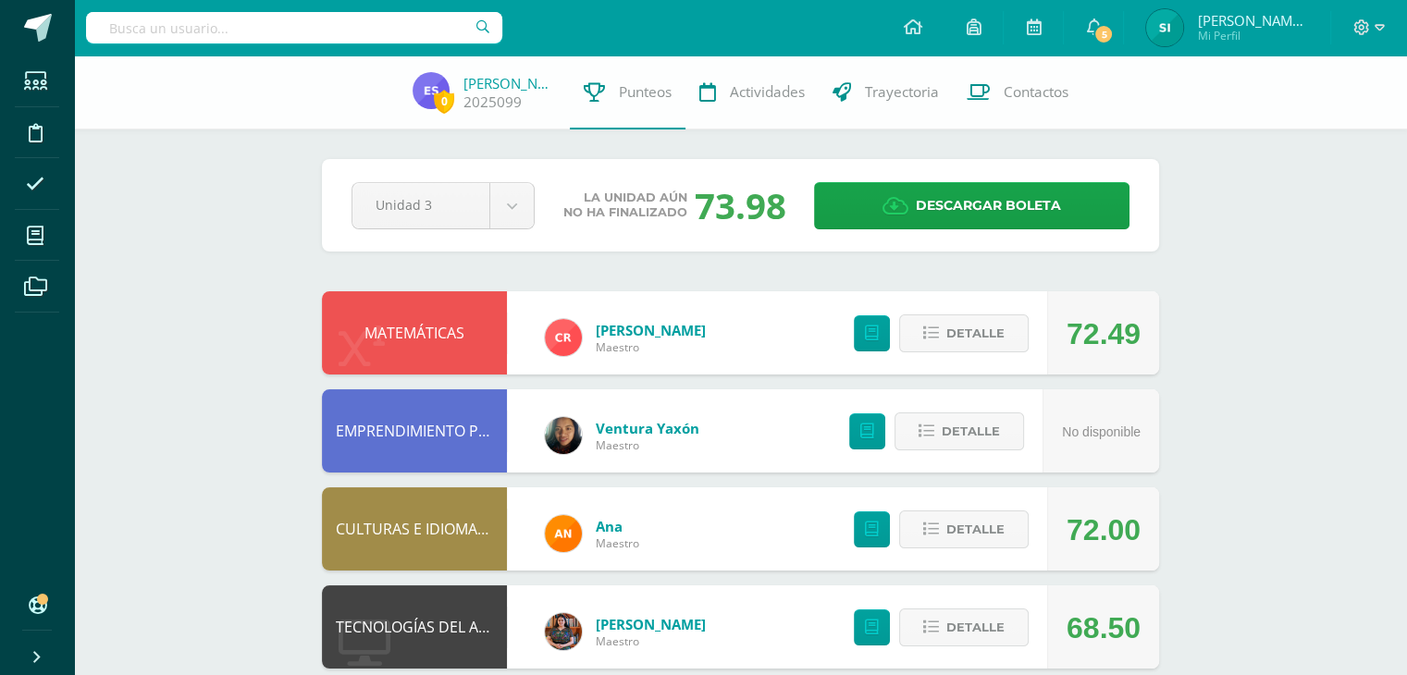
click at [296, 38] on input "text" at bounding box center [294, 27] width 416 height 31
type input "brenda maribel"
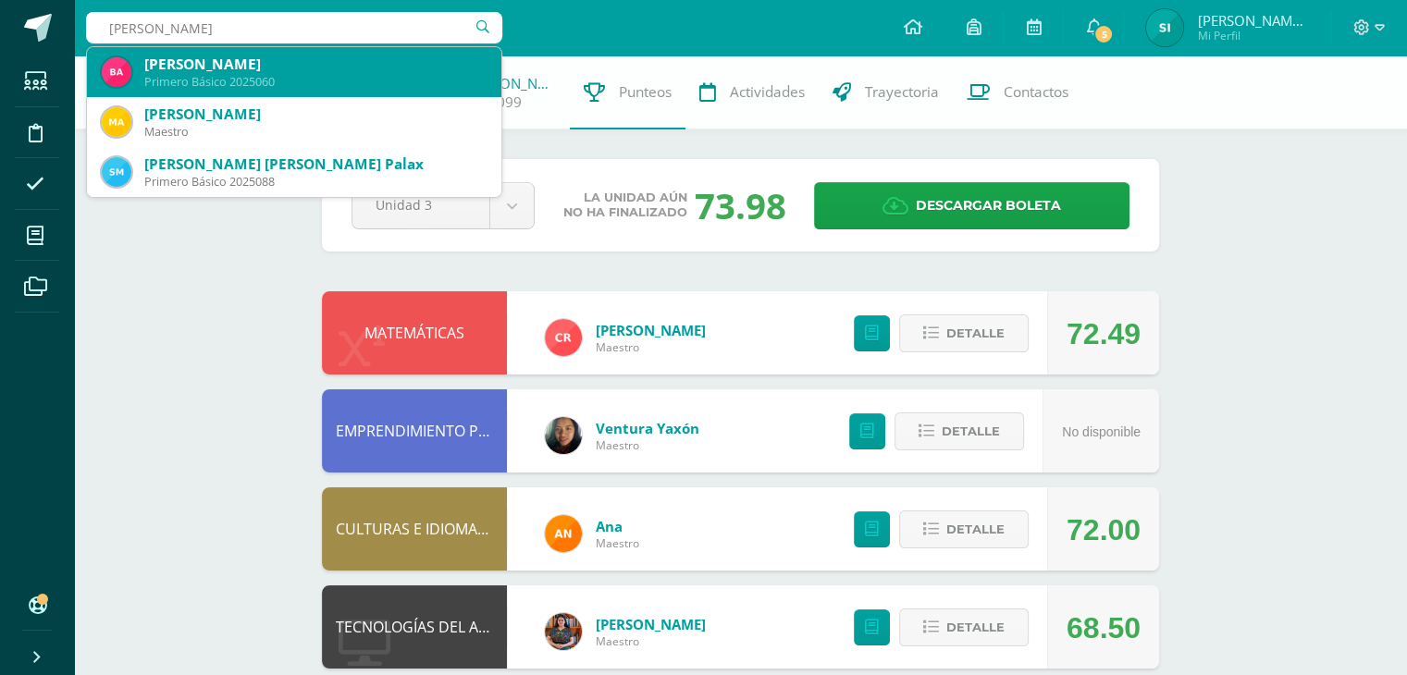
click at [301, 78] on div "Primero Básico 2025060" at bounding box center [315, 82] width 342 height 16
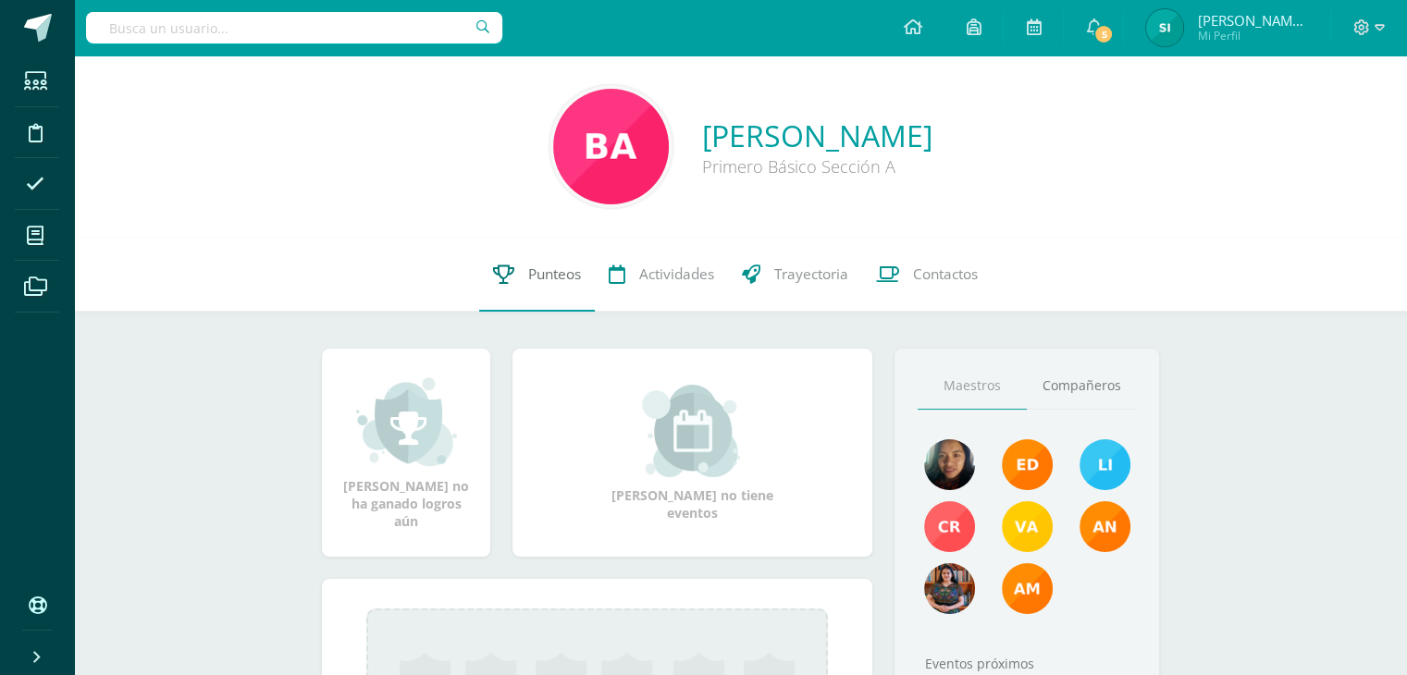
click at [559, 273] on span "Punteos" at bounding box center [554, 274] width 53 height 19
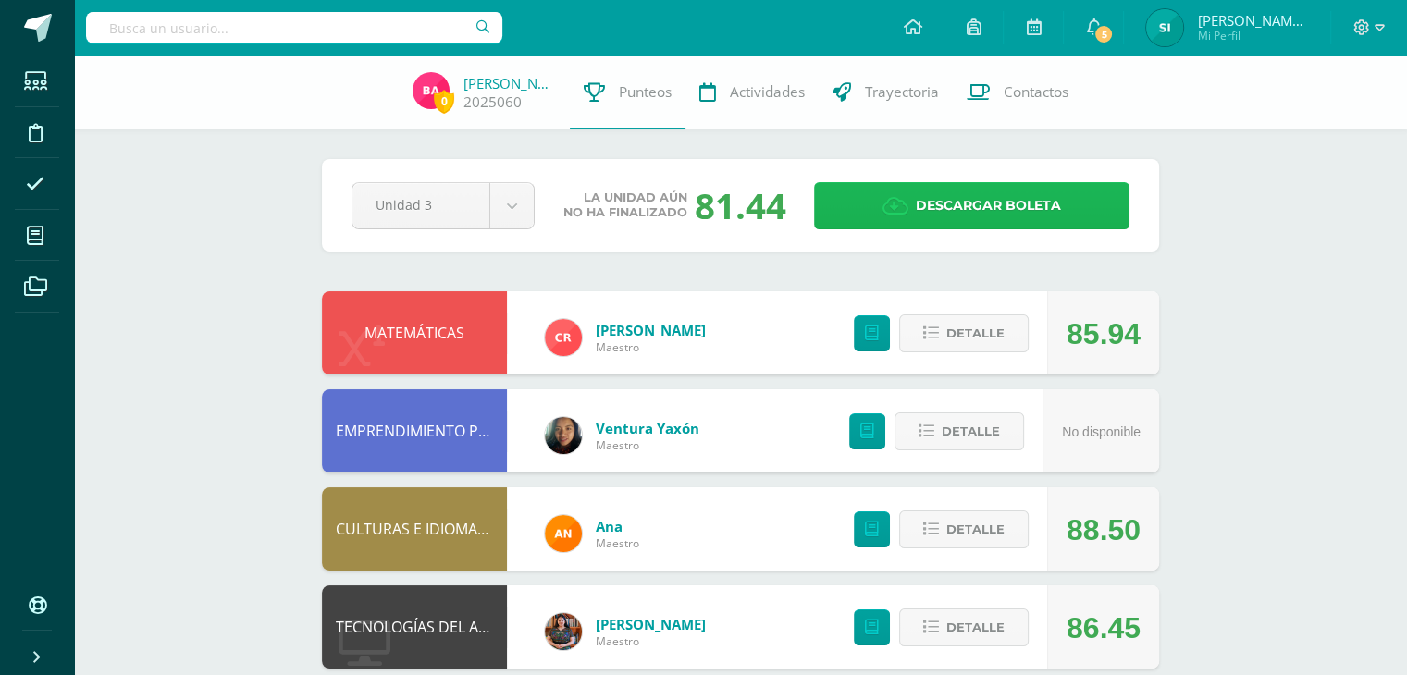
click at [932, 209] on span "Descargar boleta" at bounding box center [988, 205] width 145 height 45
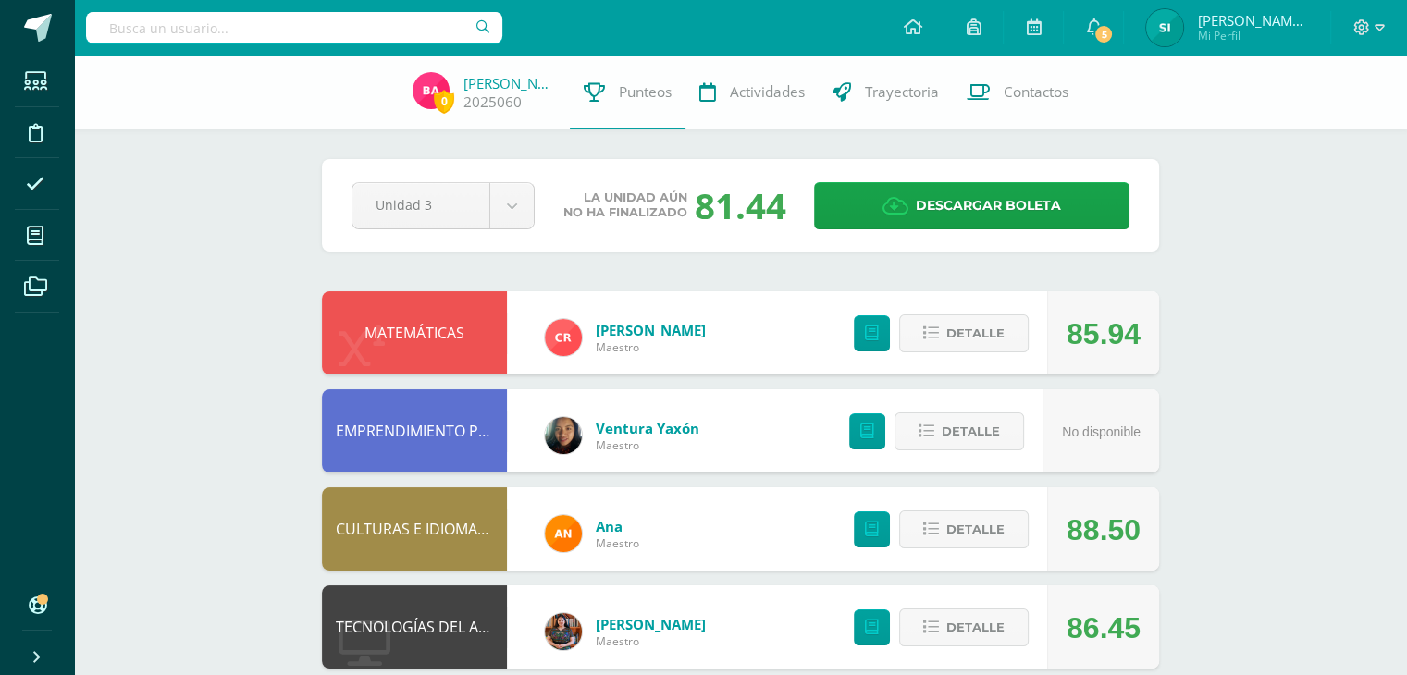
click at [338, 34] on input "text" at bounding box center [294, 27] width 416 height 31
type input "Nereyda"
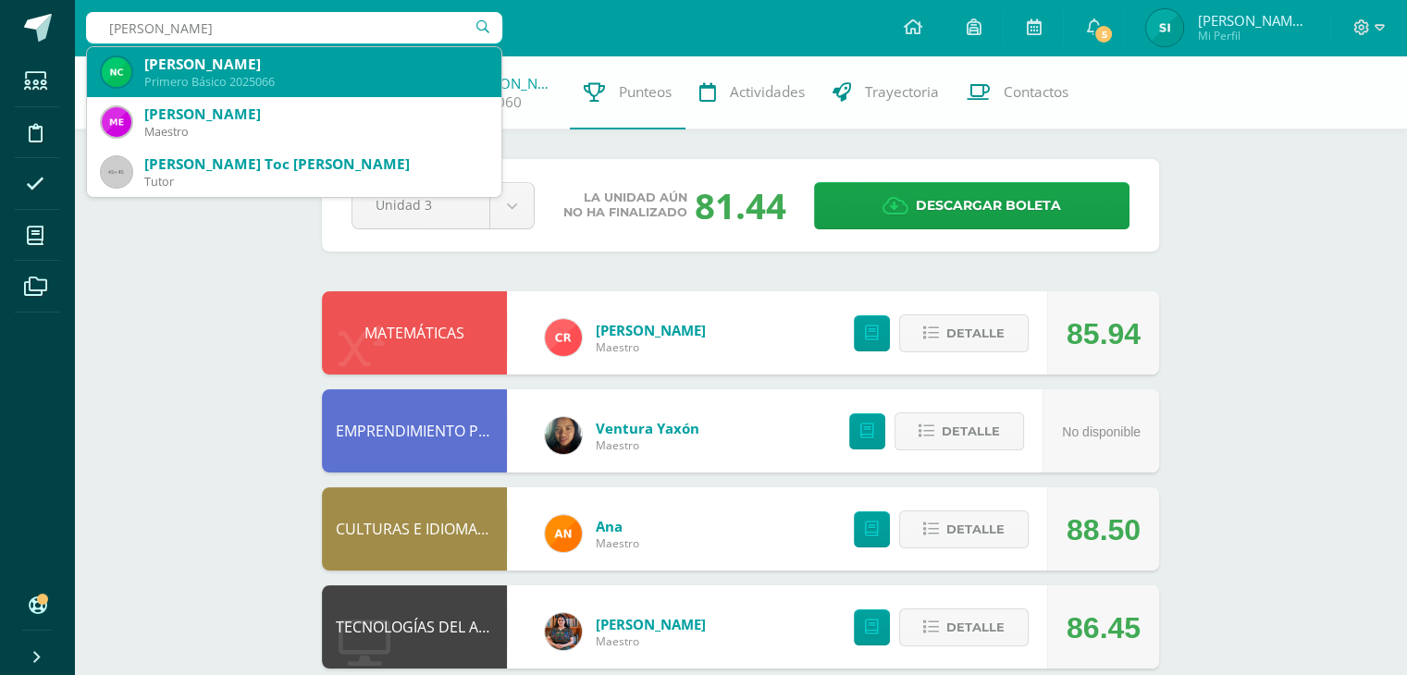
click at [363, 87] on div "Primero Básico 2025066" at bounding box center [315, 82] width 342 height 16
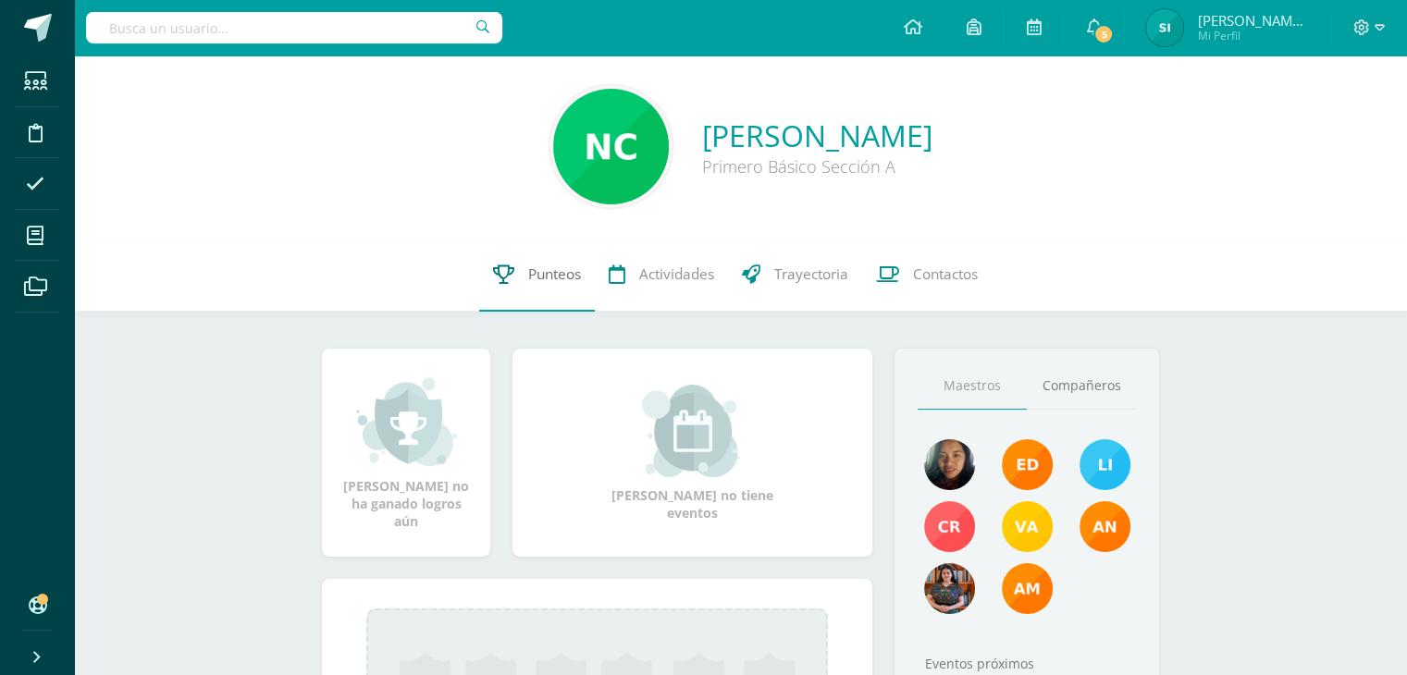
click at [536, 274] on span "Punteos" at bounding box center [554, 274] width 53 height 19
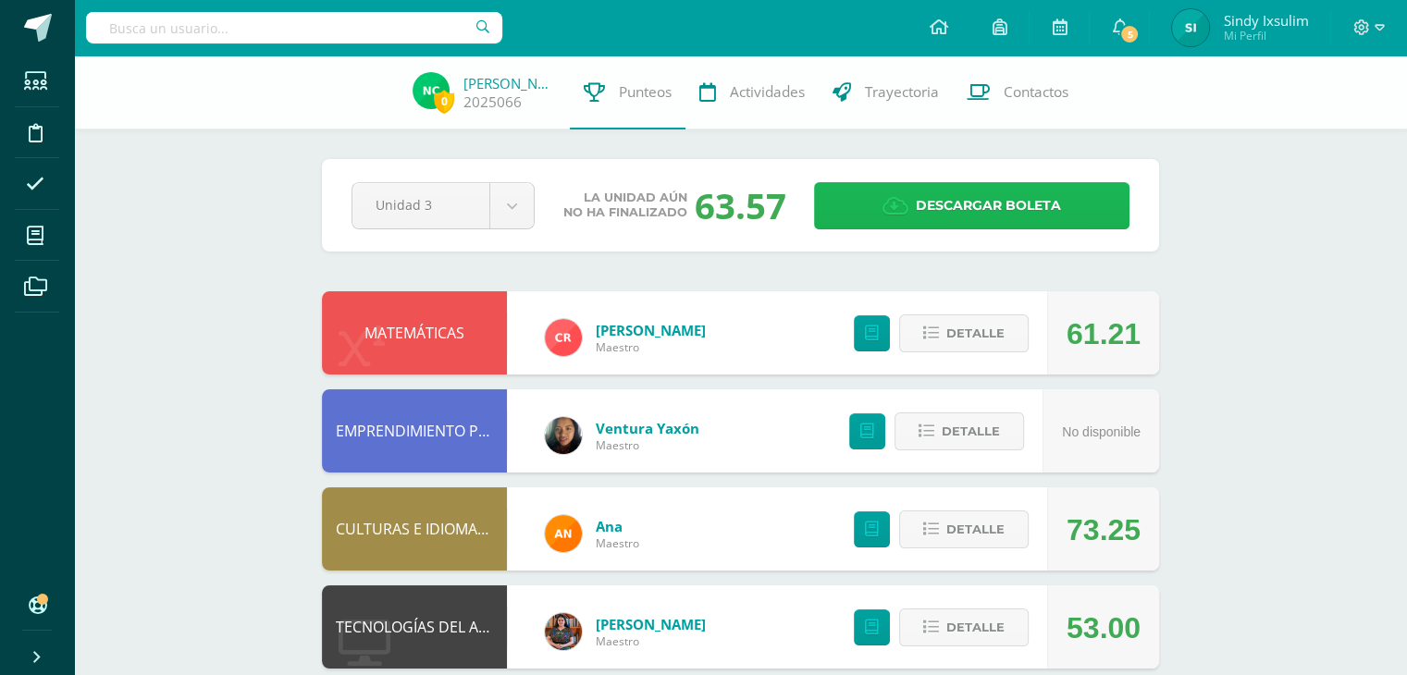
click at [910, 197] on link "Descargar boleta" at bounding box center [971, 205] width 315 height 47
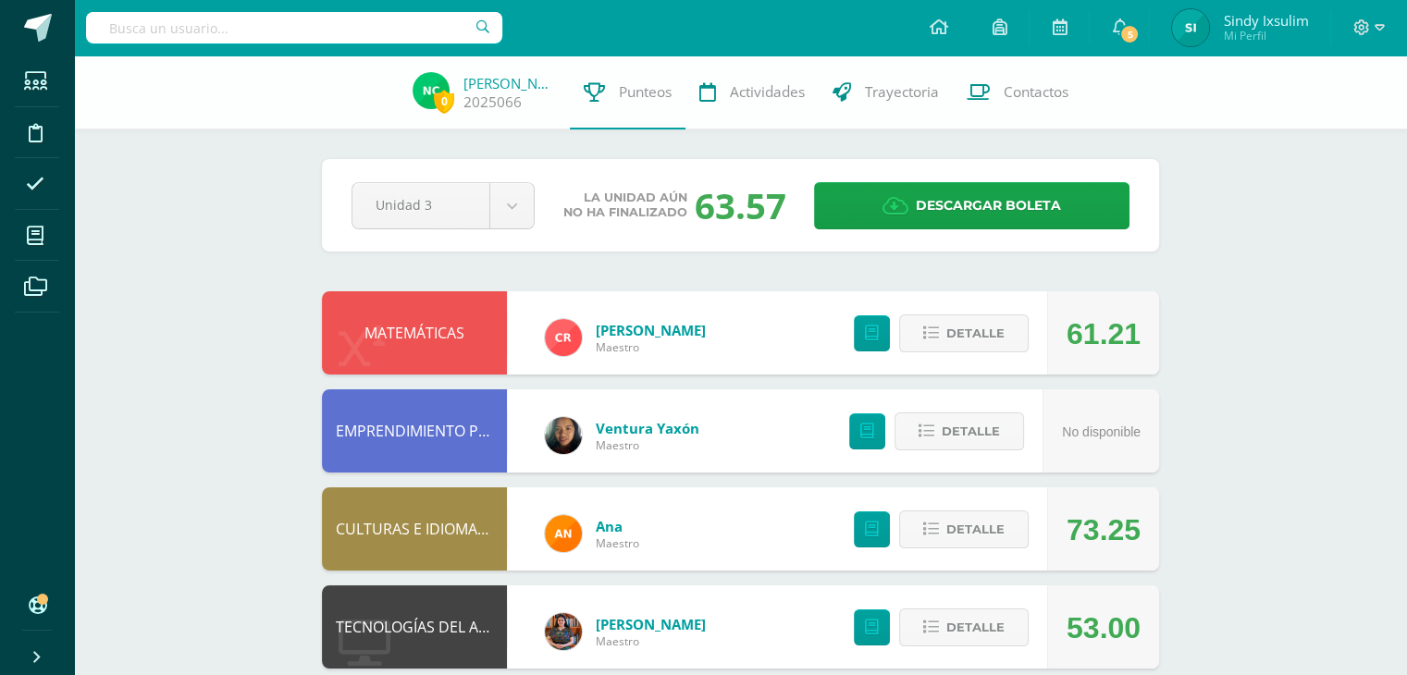
click at [244, 31] on input "text" at bounding box center [294, 27] width 416 height 31
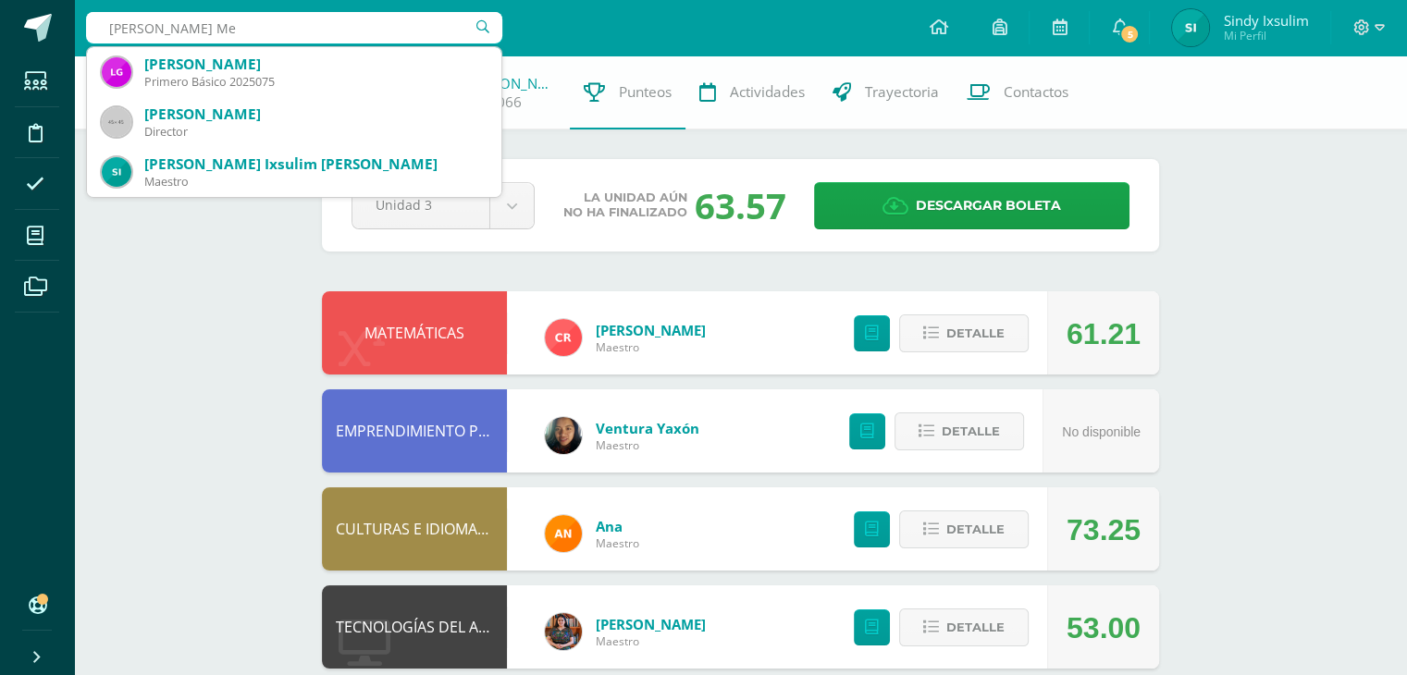
type input "lesly Mer"
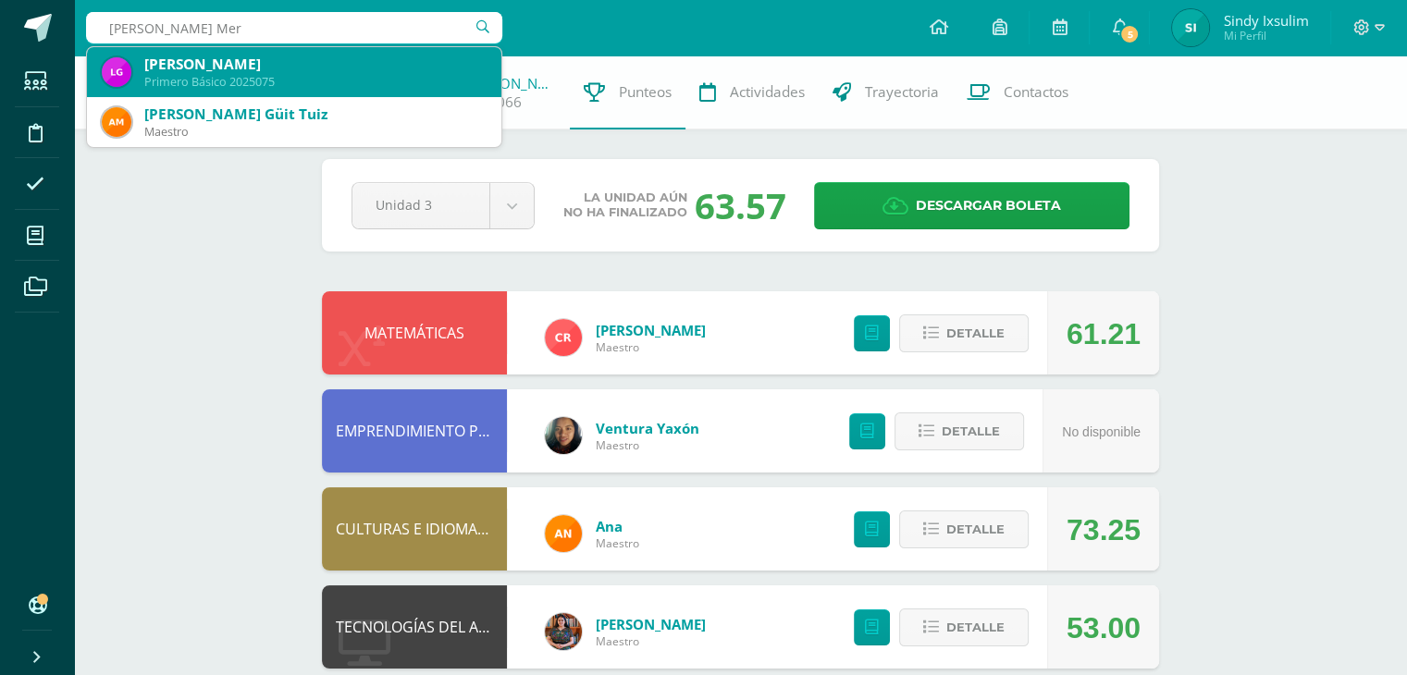
click at [242, 74] on div "Primero Básico 2025075" at bounding box center [315, 82] width 342 height 16
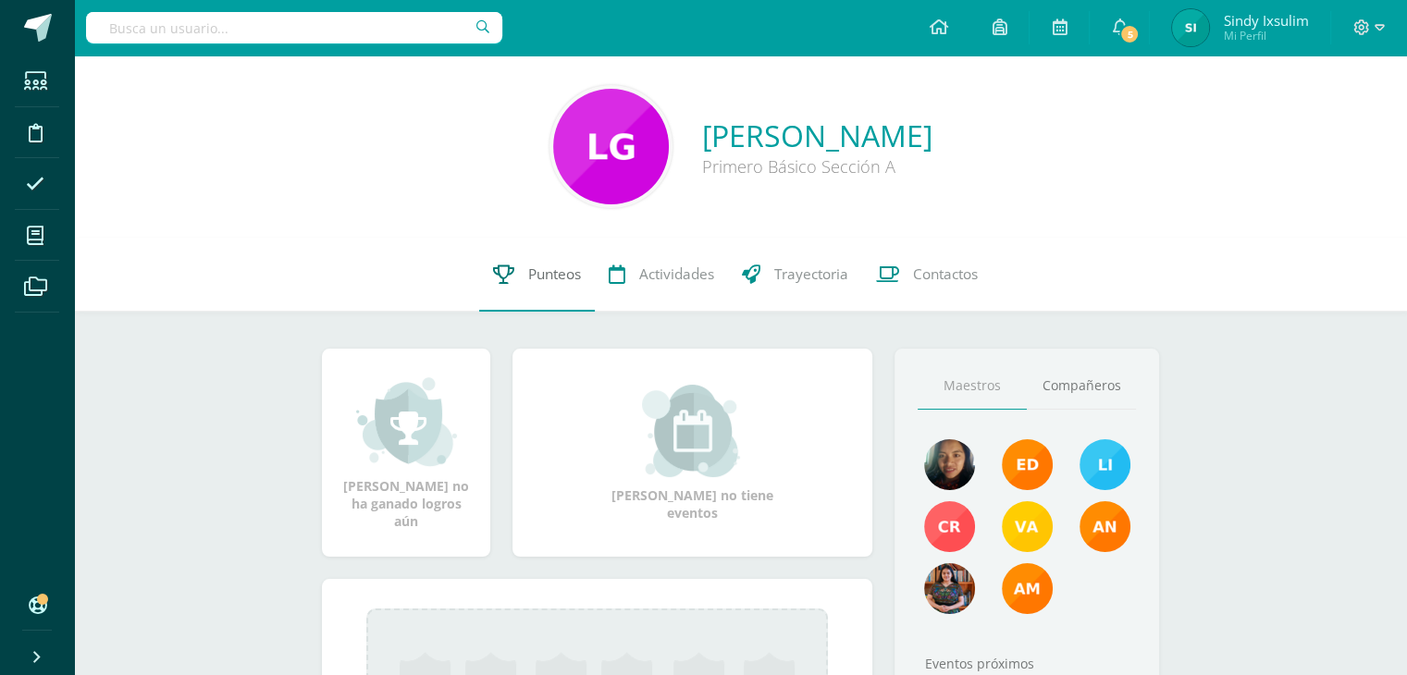
click at [553, 269] on span "Punteos" at bounding box center [554, 274] width 53 height 19
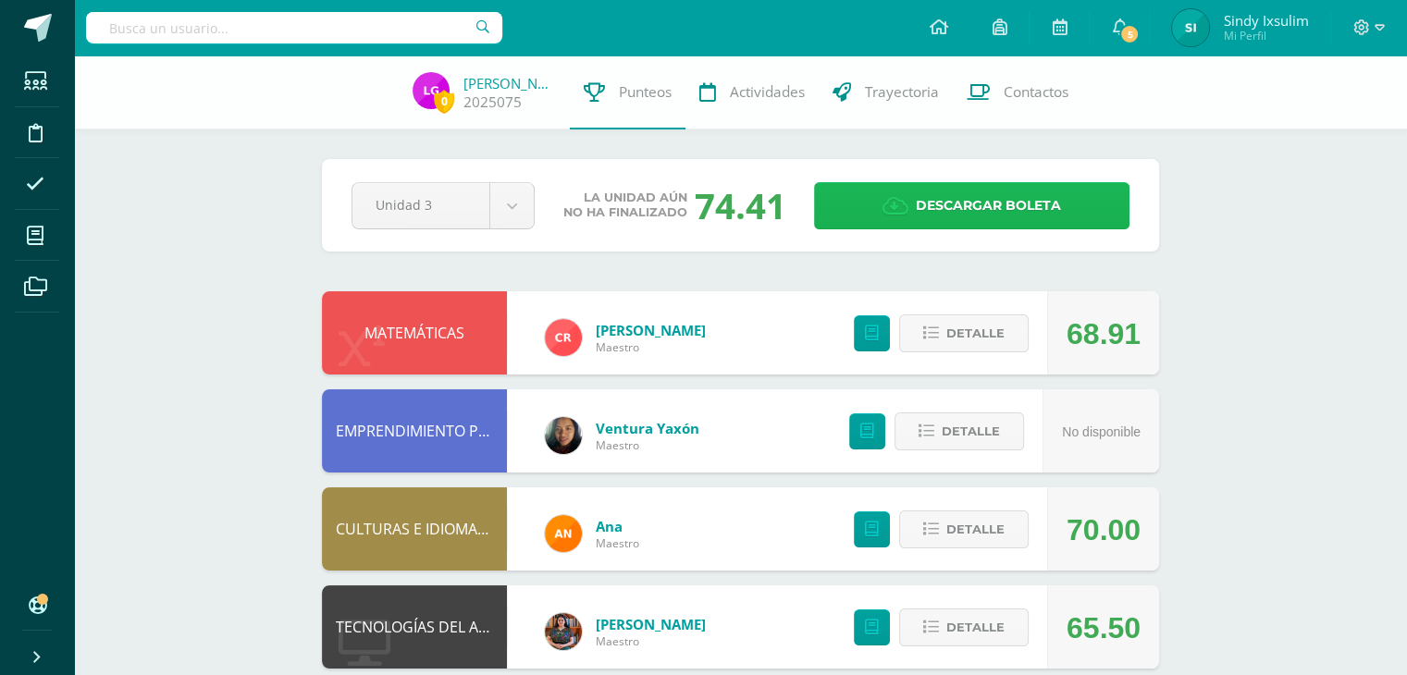
click at [1054, 199] on span "Descargar boleta" at bounding box center [988, 205] width 145 height 45
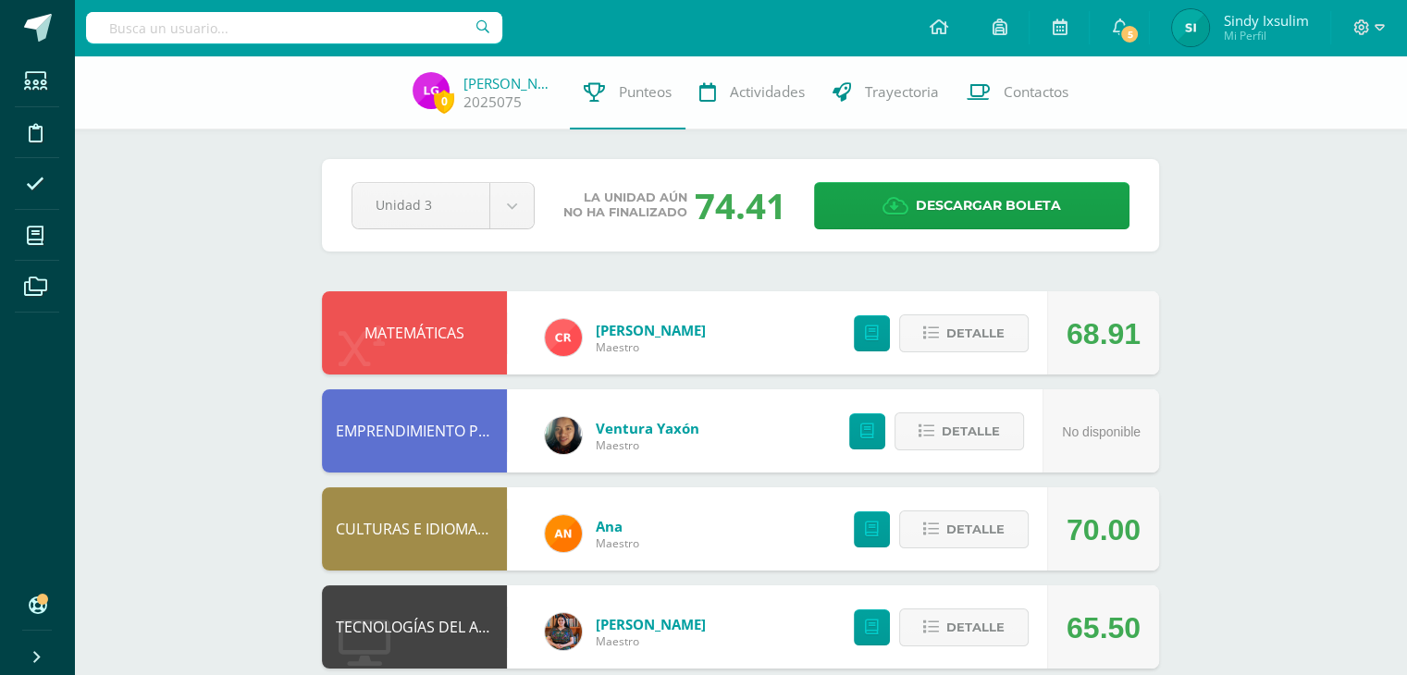
click at [363, 34] on input "text" at bounding box center [294, 27] width 416 height 31
type input "Zulmy G"
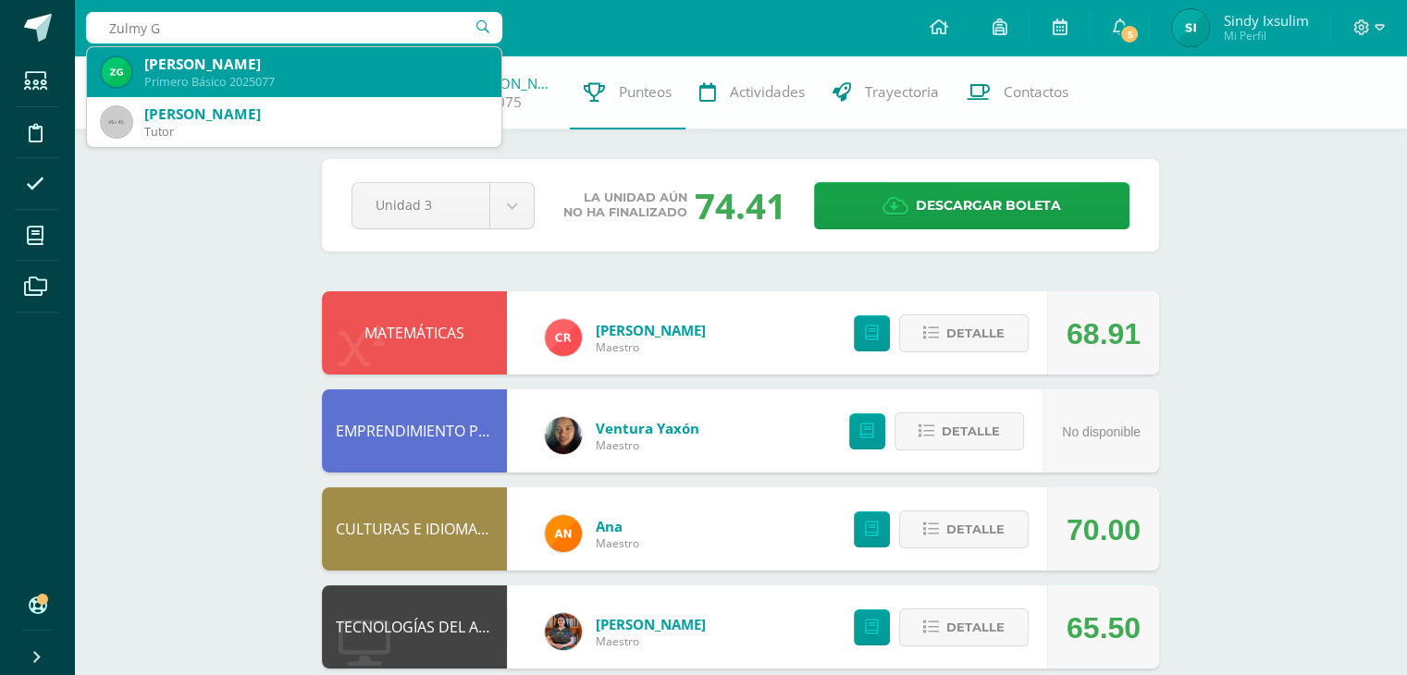
click at [347, 83] on div "Primero Básico 2025077" at bounding box center [315, 82] width 342 height 16
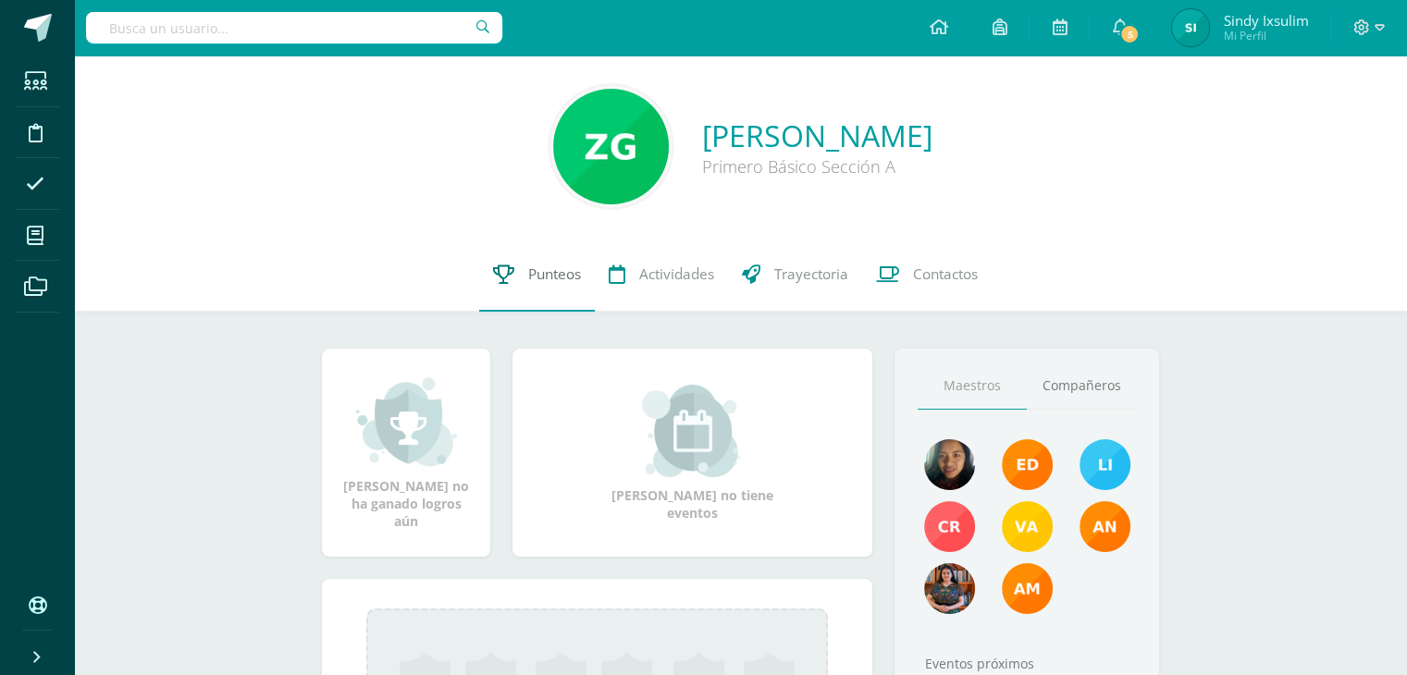
click at [550, 277] on span "Punteos" at bounding box center [554, 274] width 53 height 19
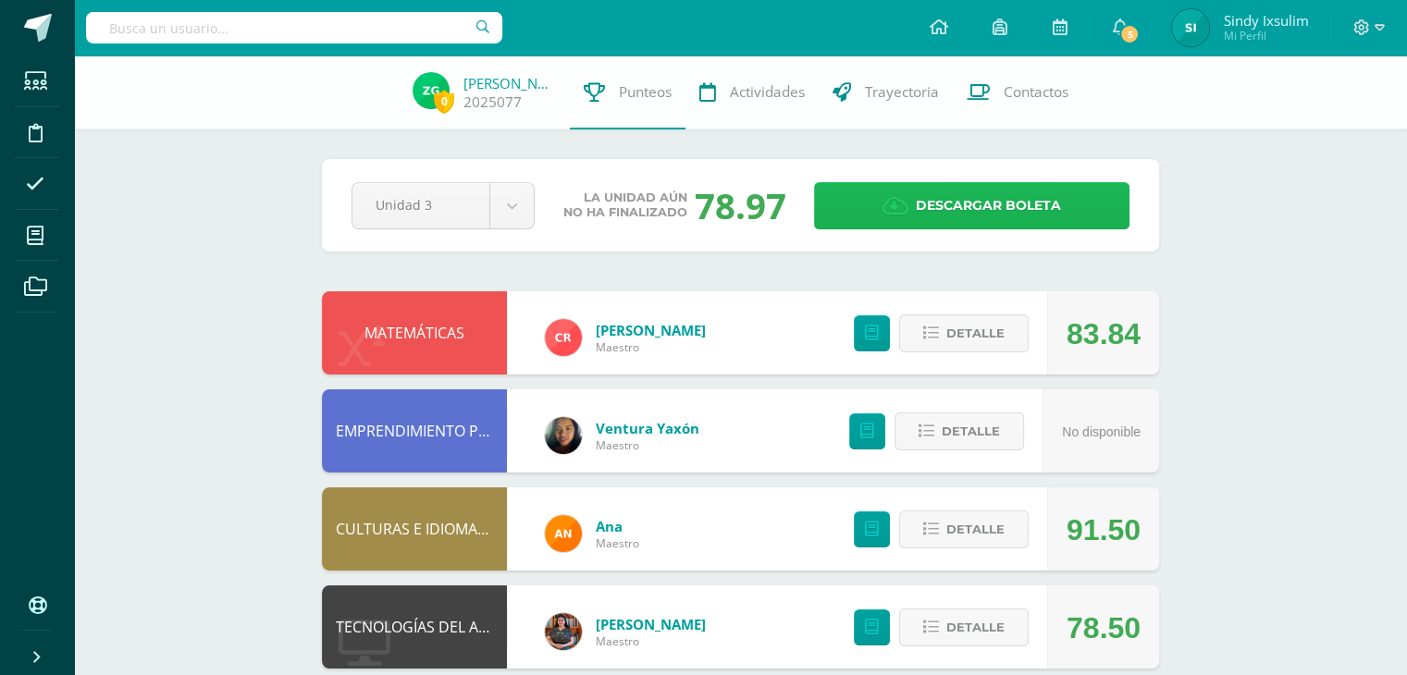
click at [965, 204] on span "Descargar boleta" at bounding box center [988, 205] width 145 height 45
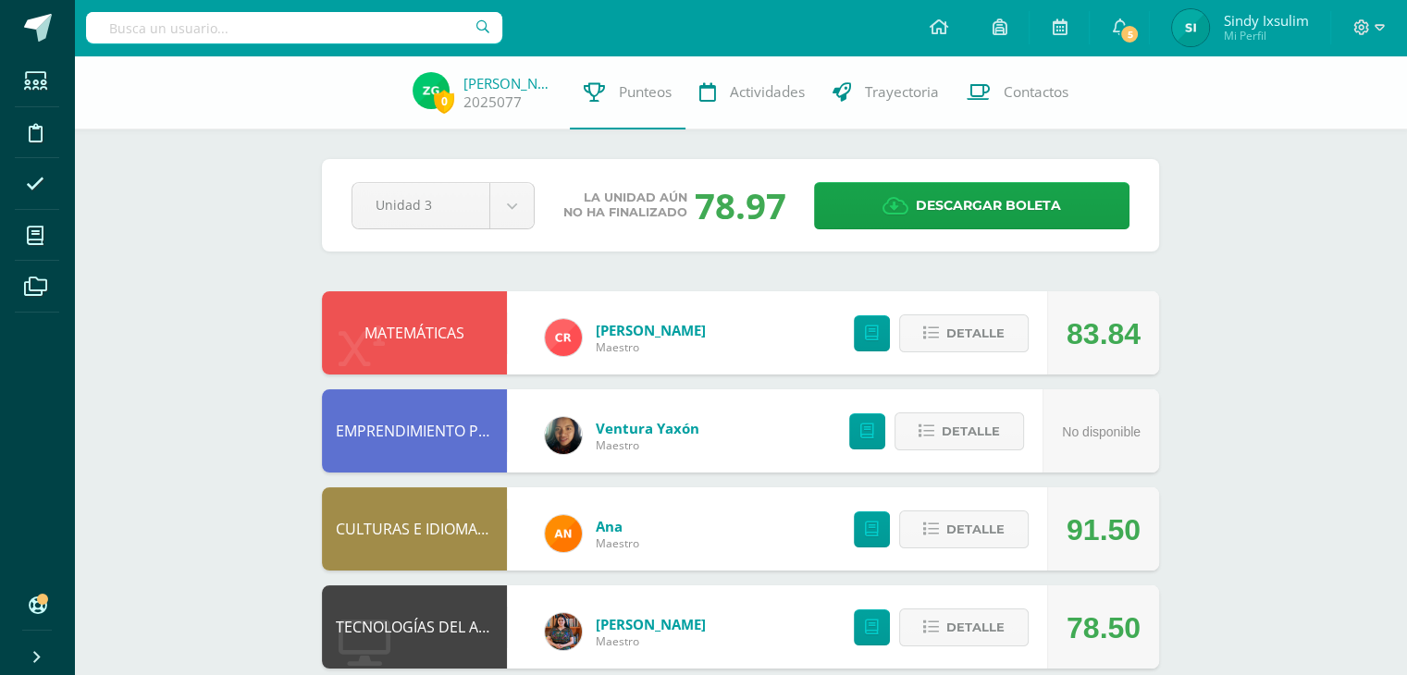
click at [420, 33] on input "text" at bounding box center [294, 27] width 416 height 31
type input "[PERSON_NAME]"
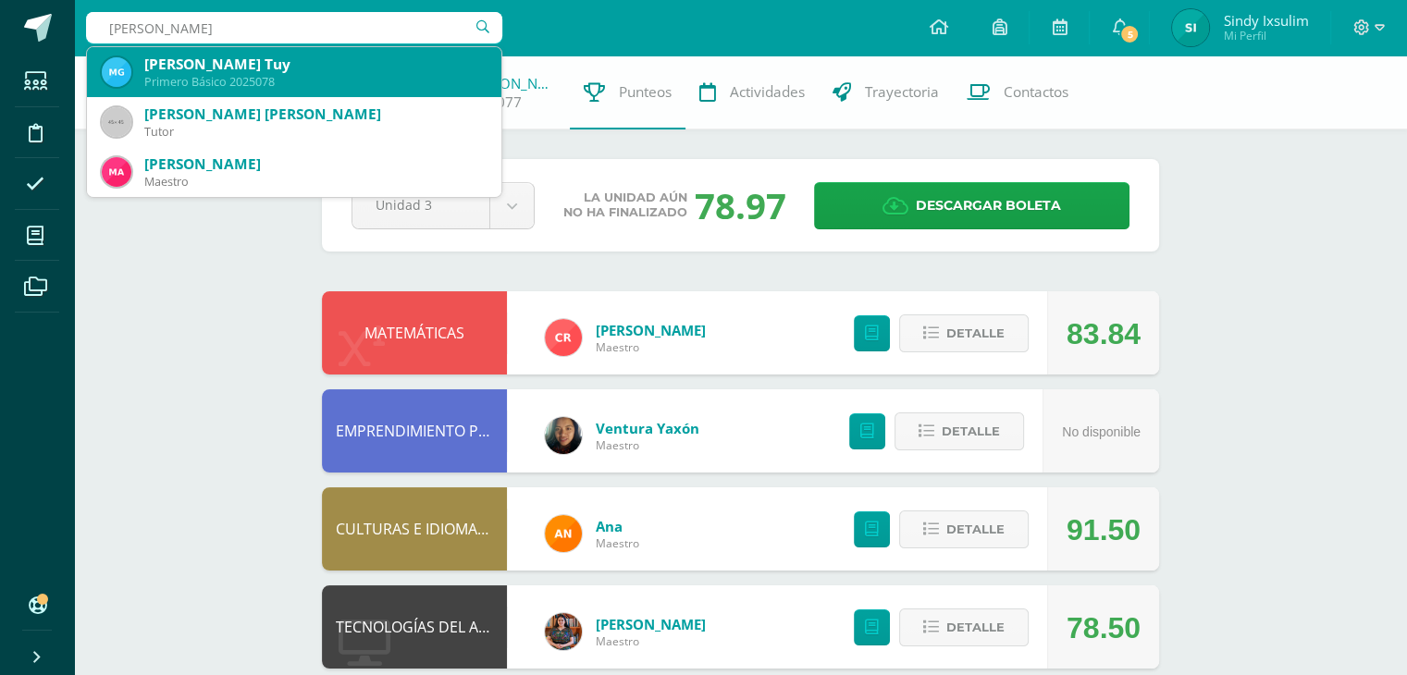
click at [380, 74] on div "Primero Básico 2025078" at bounding box center [315, 82] width 342 height 16
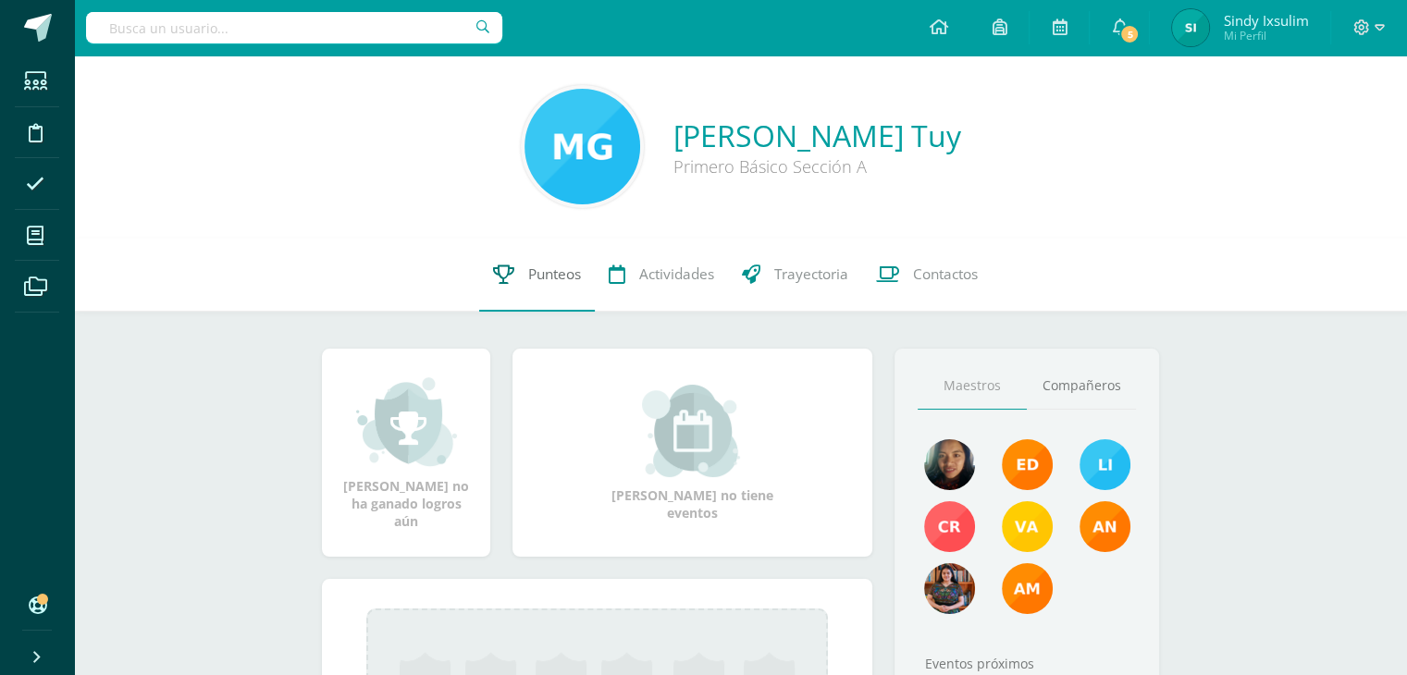
click at [551, 275] on span "Punteos" at bounding box center [554, 274] width 53 height 19
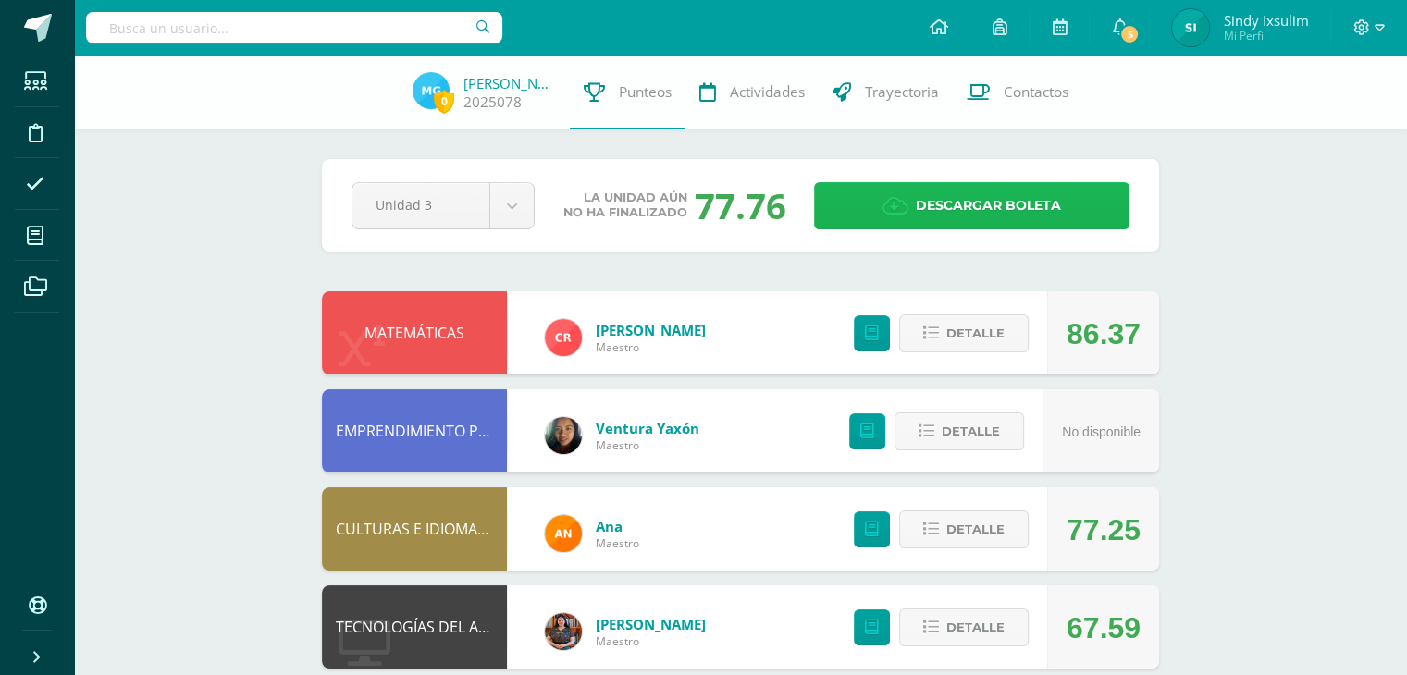
click at [978, 191] on span "Descargar boleta" at bounding box center [988, 205] width 145 height 45
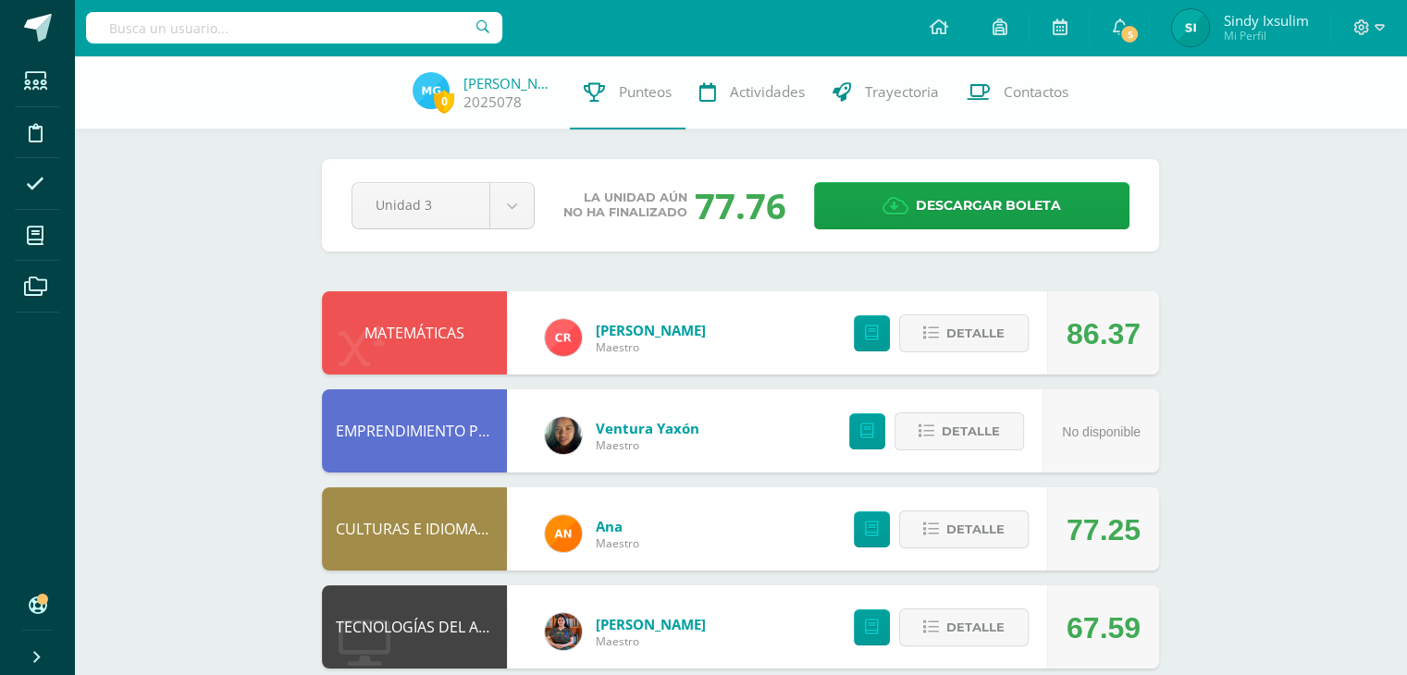
click at [355, 21] on input "text" at bounding box center [294, 27] width 416 height 31
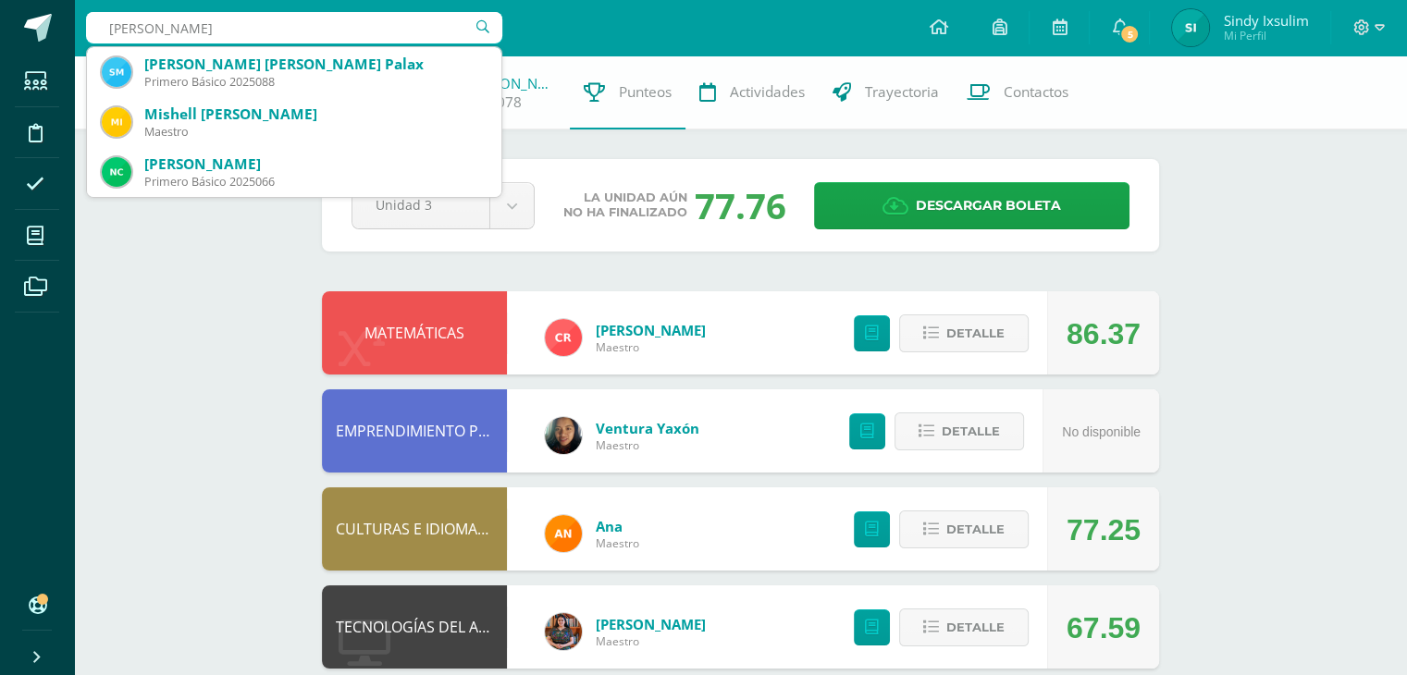
type input "Shery Y"
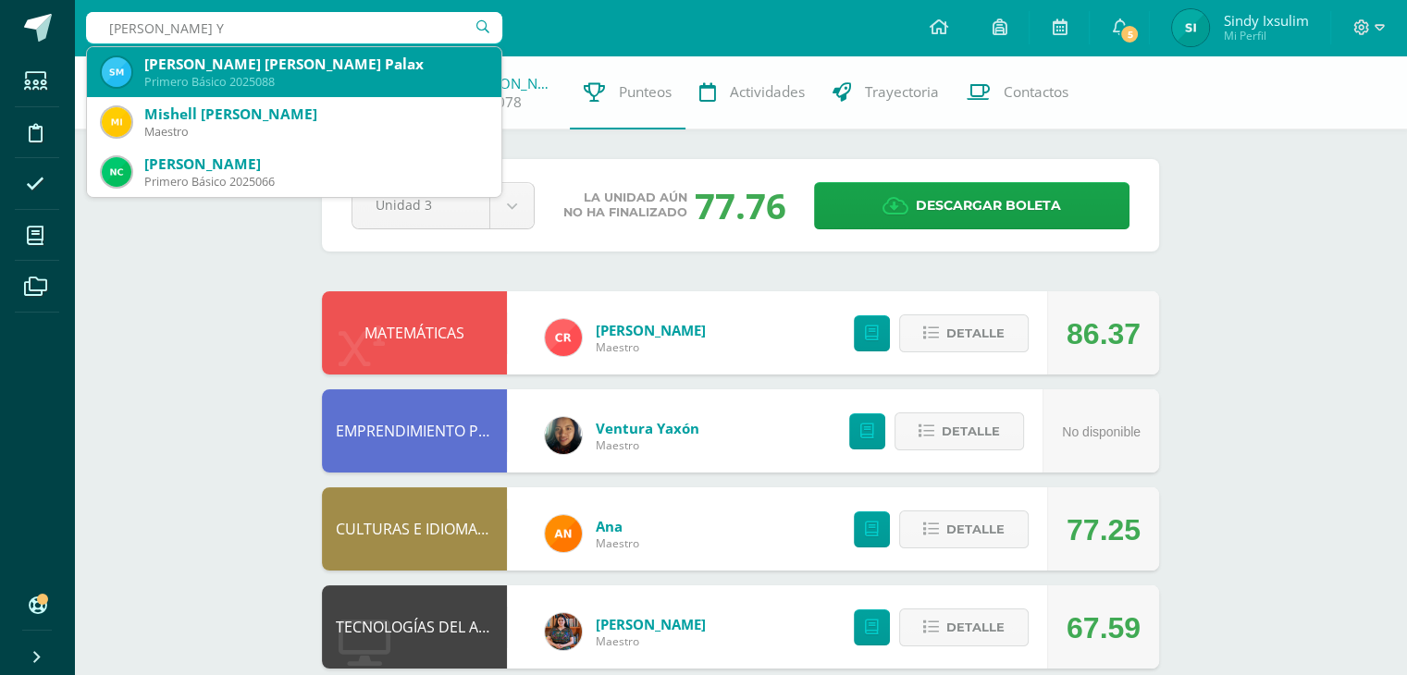
click at [341, 72] on div "Shery Yamileth Cecibell Mendoza Palax" at bounding box center [315, 64] width 342 height 19
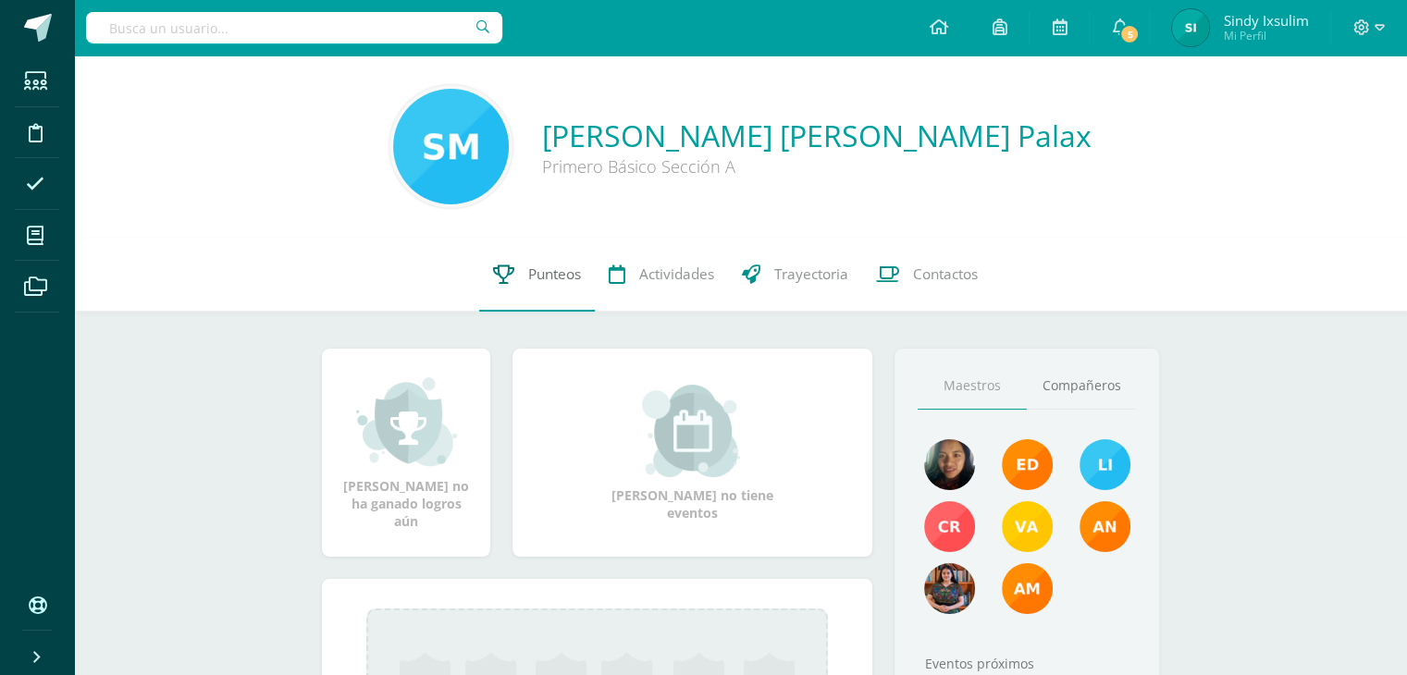
click at [537, 278] on span "Punteos" at bounding box center [554, 274] width 53 height 19
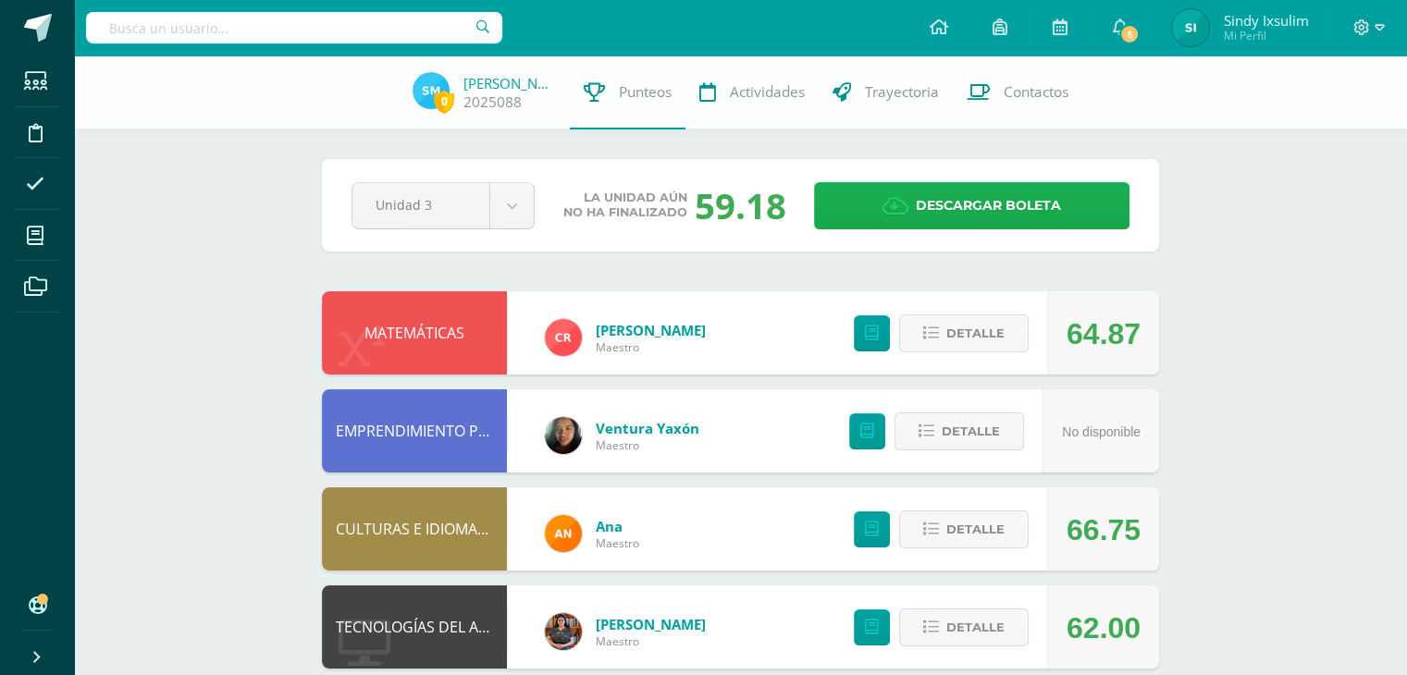
click at [915, 201] on link "Descargar boleta" at bounding box center [971, 205] width 315 height 47
click at [151, 29] on input "text" at bounding box center [294, 27] width 416 height 31
type input "Evel"
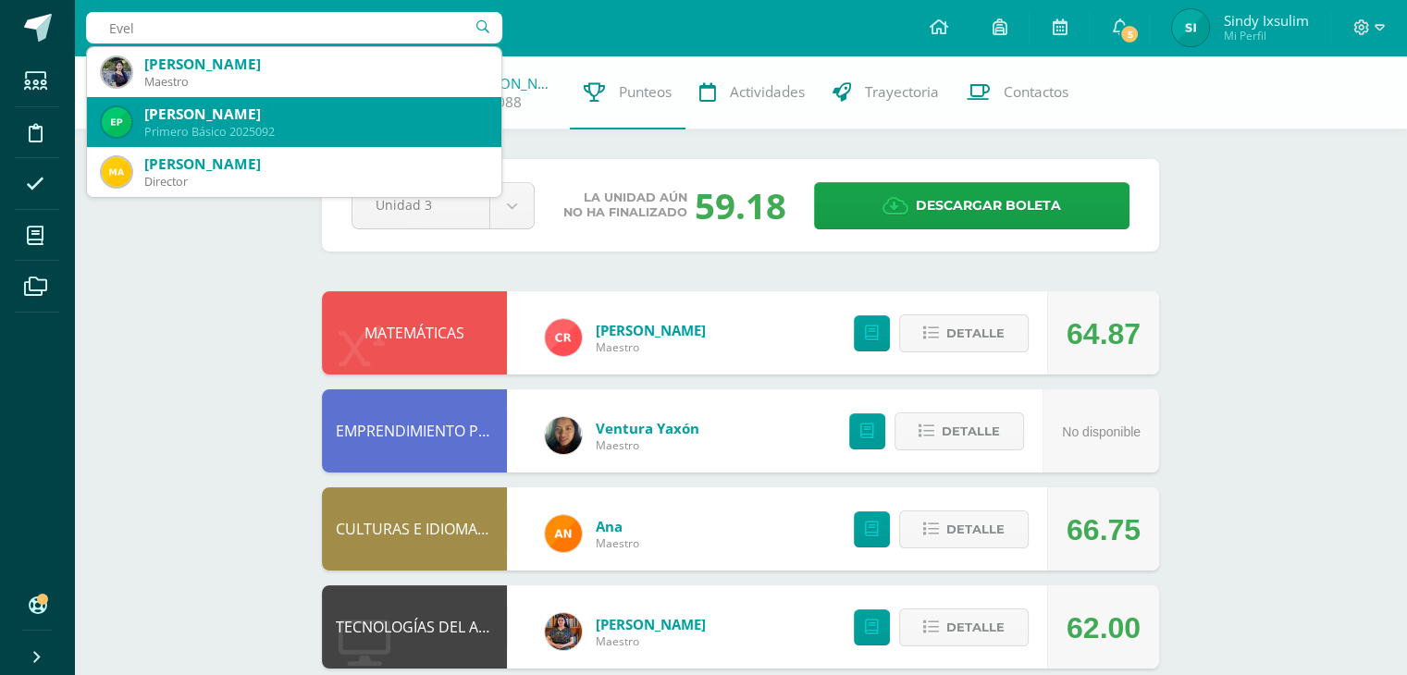
click at [175, 113] on div "Evelyn Yohana Palax Chiyal" at bounding box center [315, 114] width 342 height 19
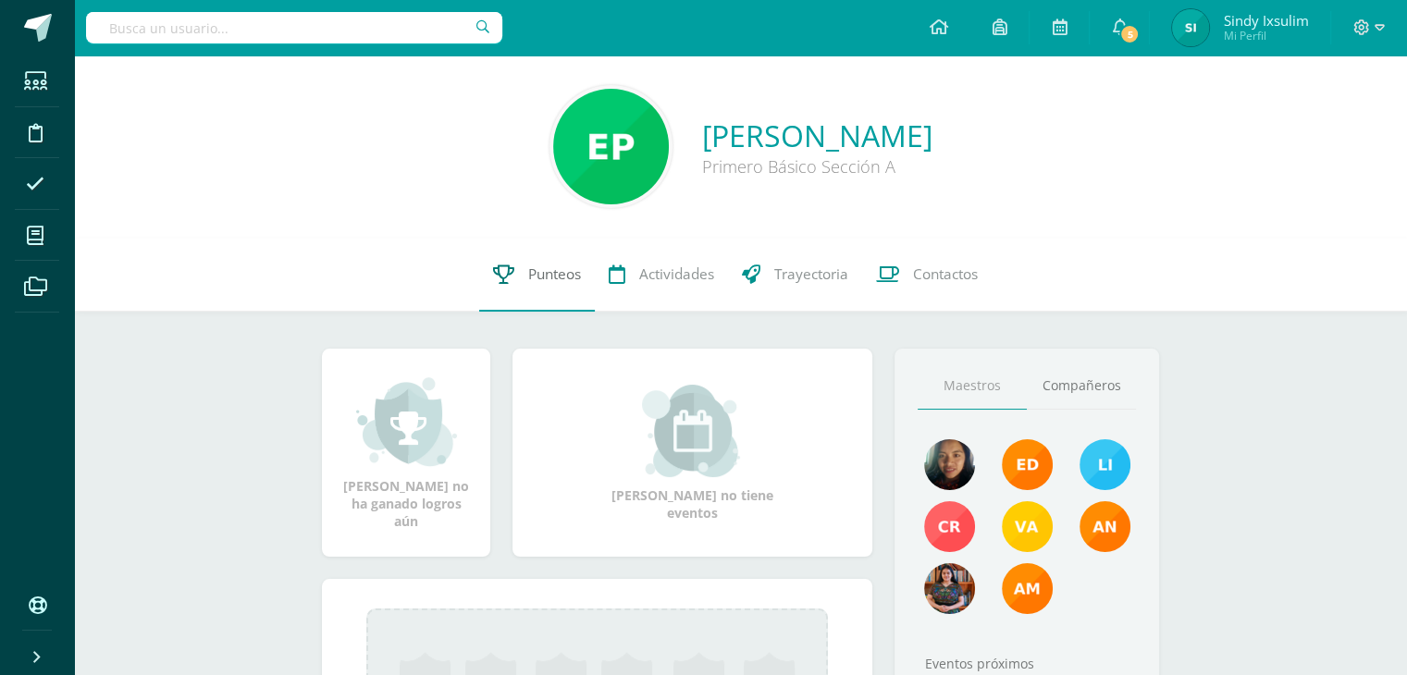
click at [546, 278] on span "Punteos" at bounding box center [554, 274] width 53 height 19
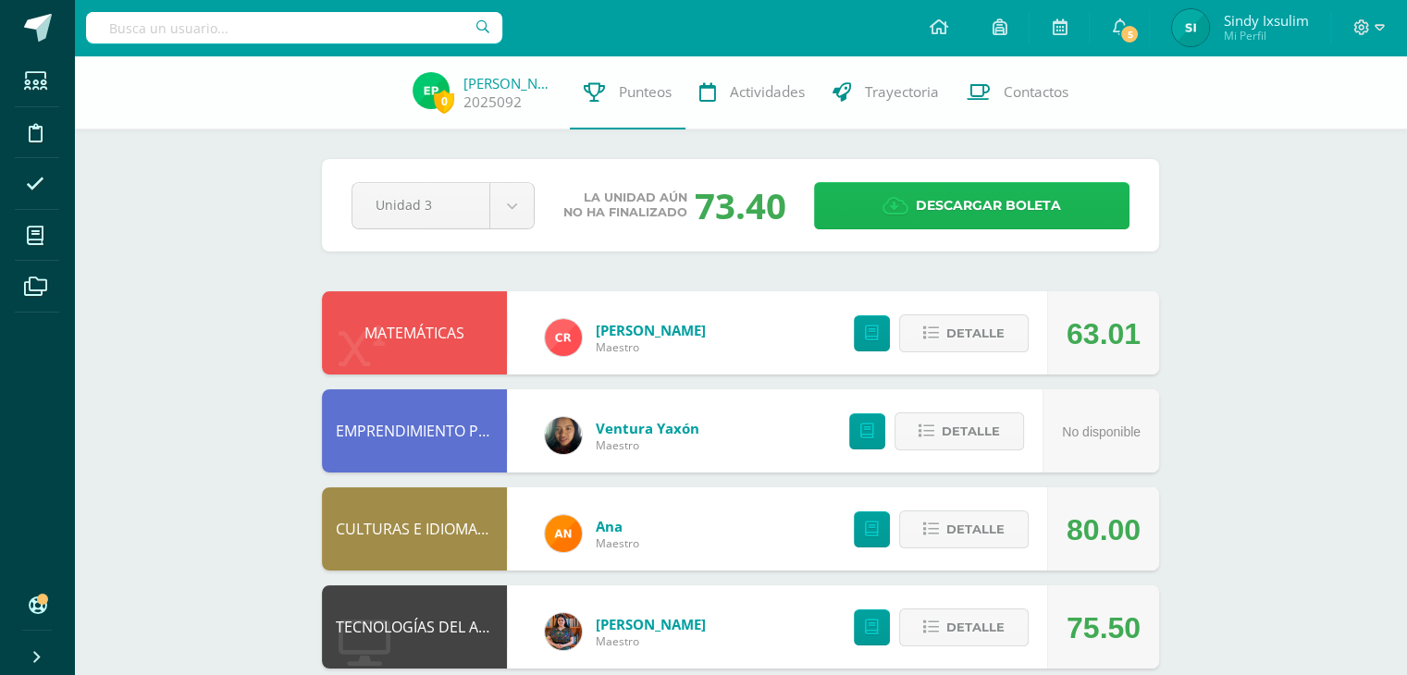
click at [960, 194] on span "Descargar boleta" at bounding box center [988, 205] width 145 height 45
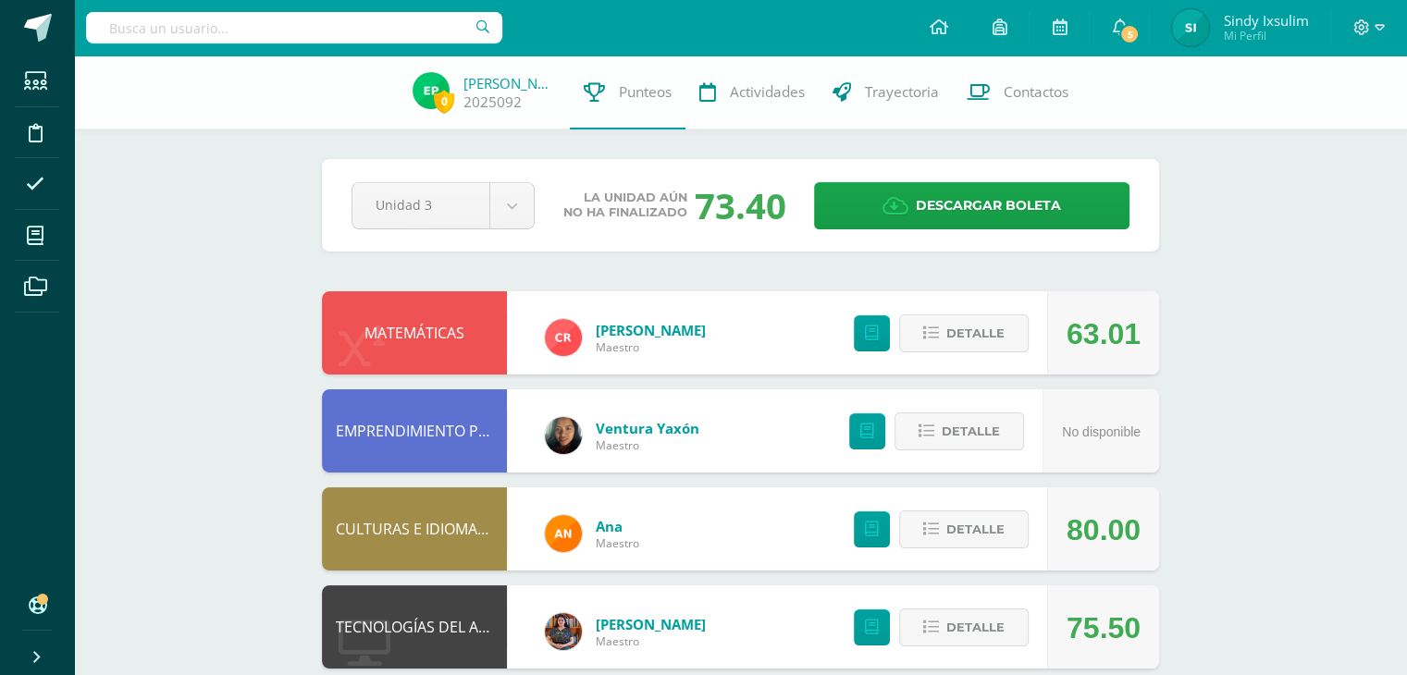
click at [254, 26] on input "text" at bounding box center [294, 27] width 416 height 31
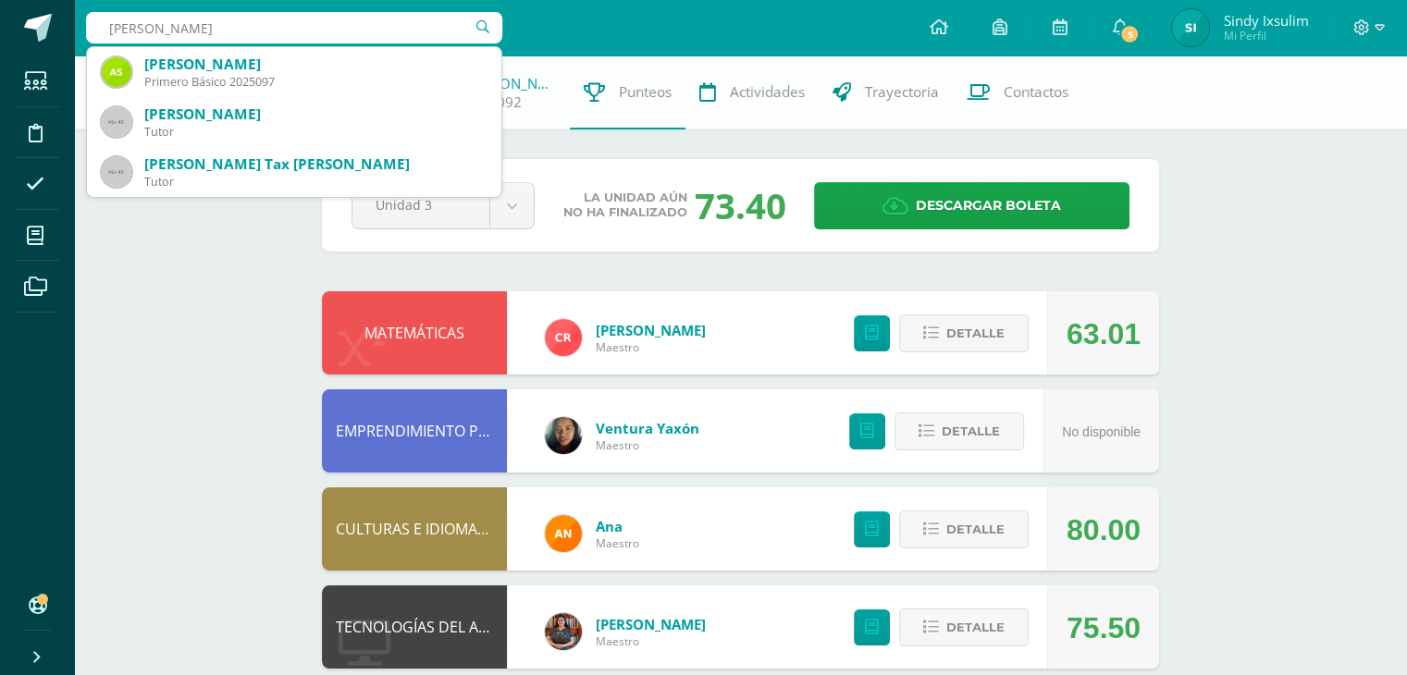
type input "Andrea esperanza"
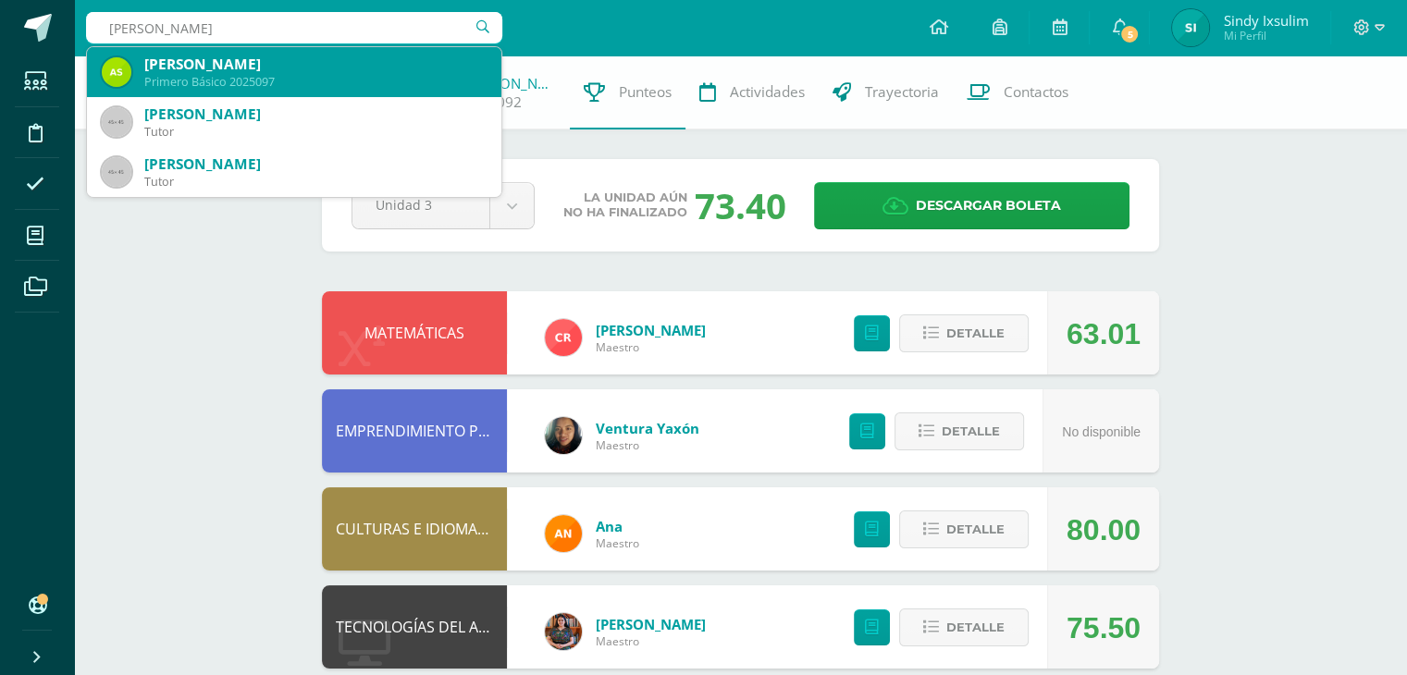
click at [263, 77] on div "Primero Básico 2025097" at bounding box center [315, 82] width 342 height 16
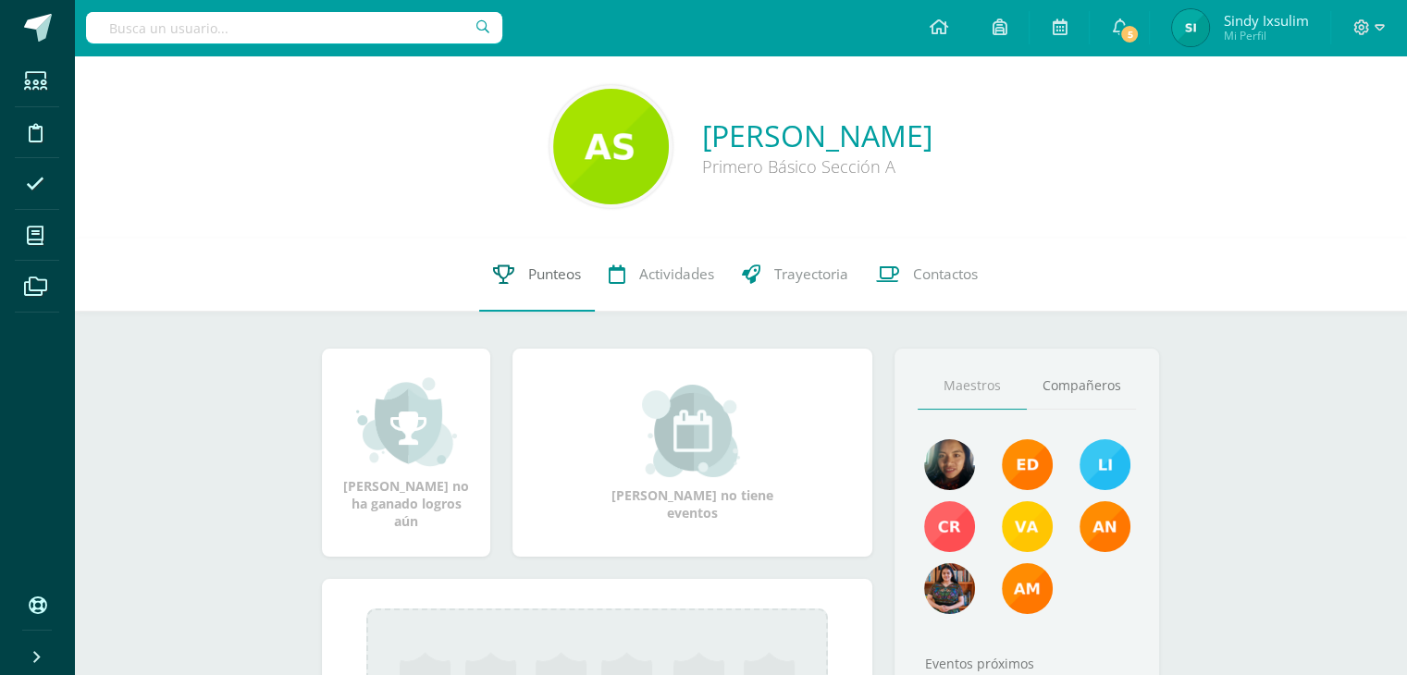
click at [501, 286] on link "Punteos" at bounding box center [537, 275] width 116 height 74
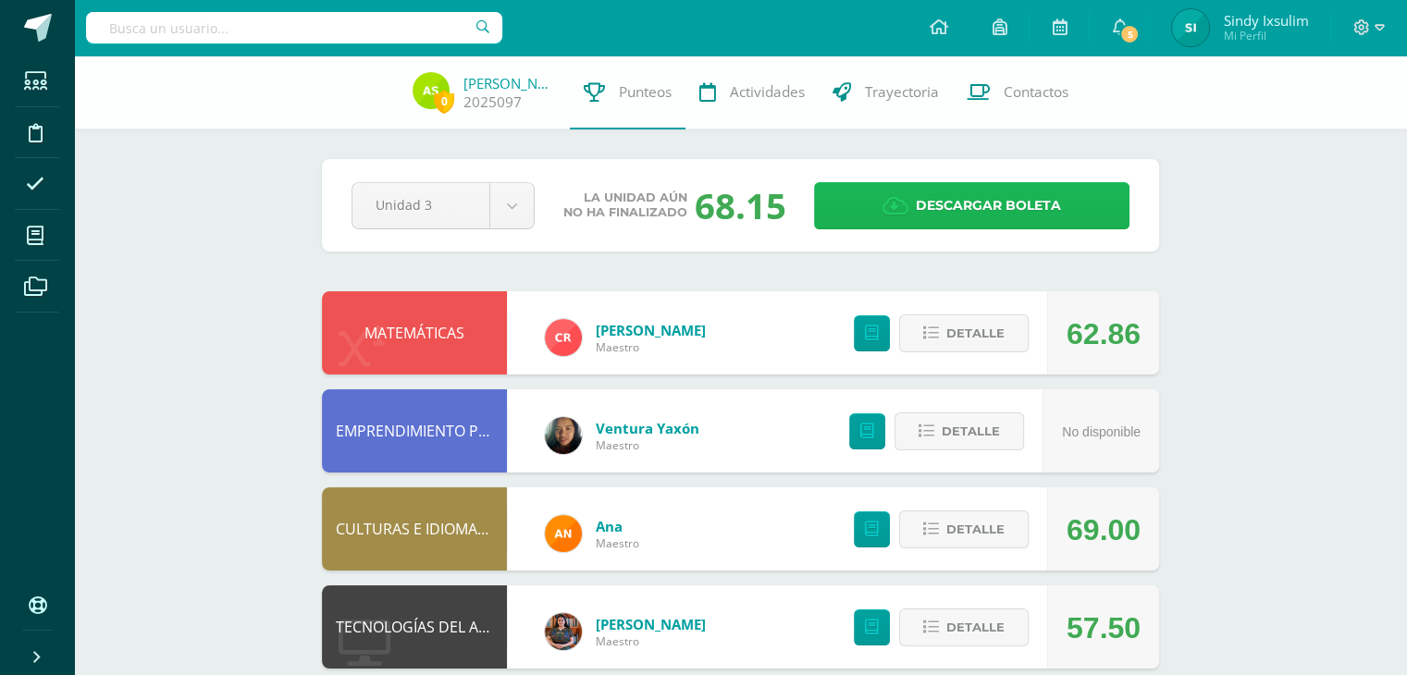
click at [933, 198] on span "Descargar boleta" at bounding box center [988, 205] width 145 height 45
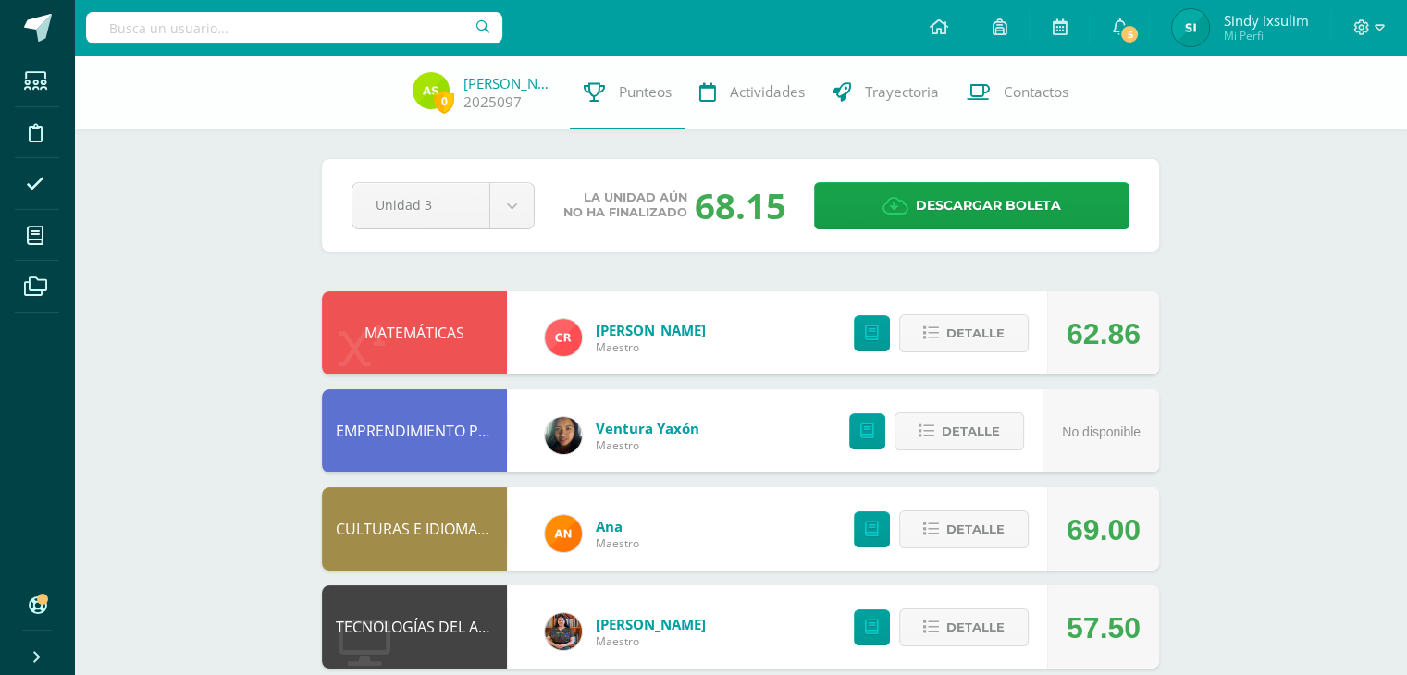
click at [419, 32] on input "text" at bounding box center [294, 27] width 416 height 31
type input "Mariela Vanesa"
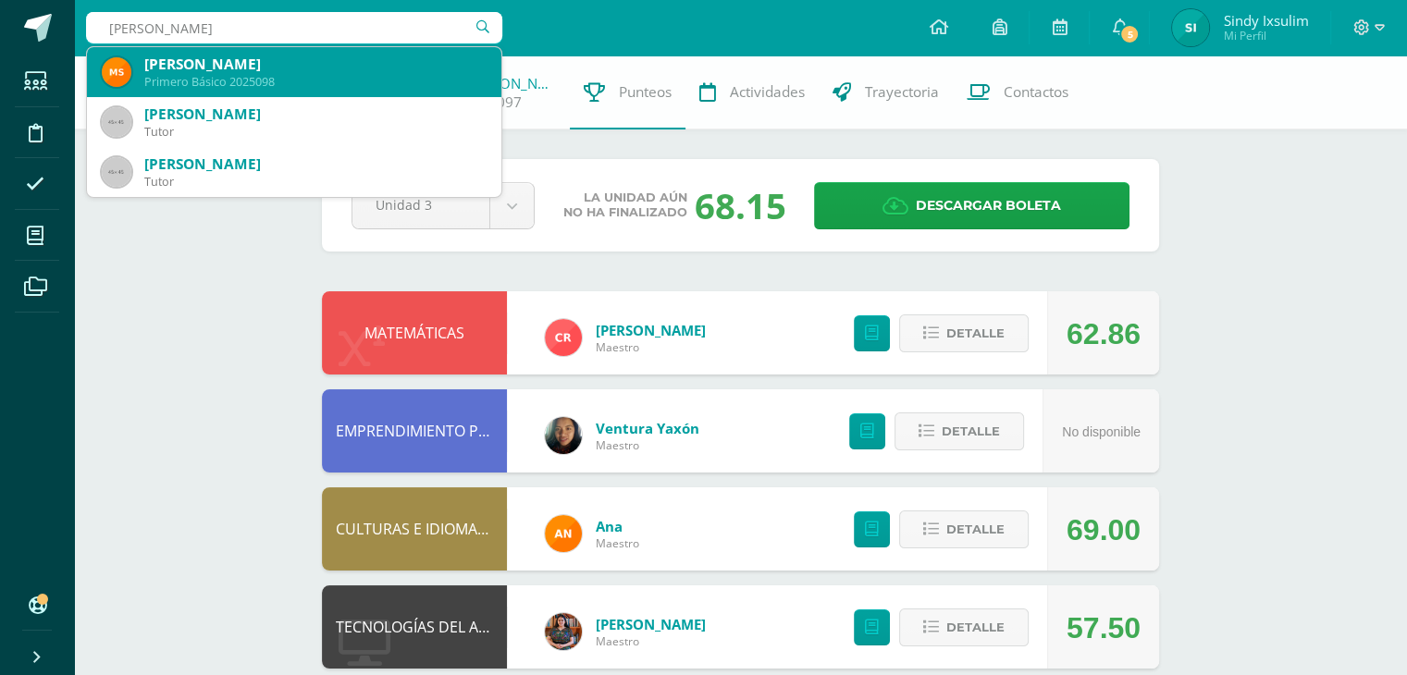
click at [374, 75] on div "Primero Básico 2025098" at bounding box center [315, 82] width 342 height 16
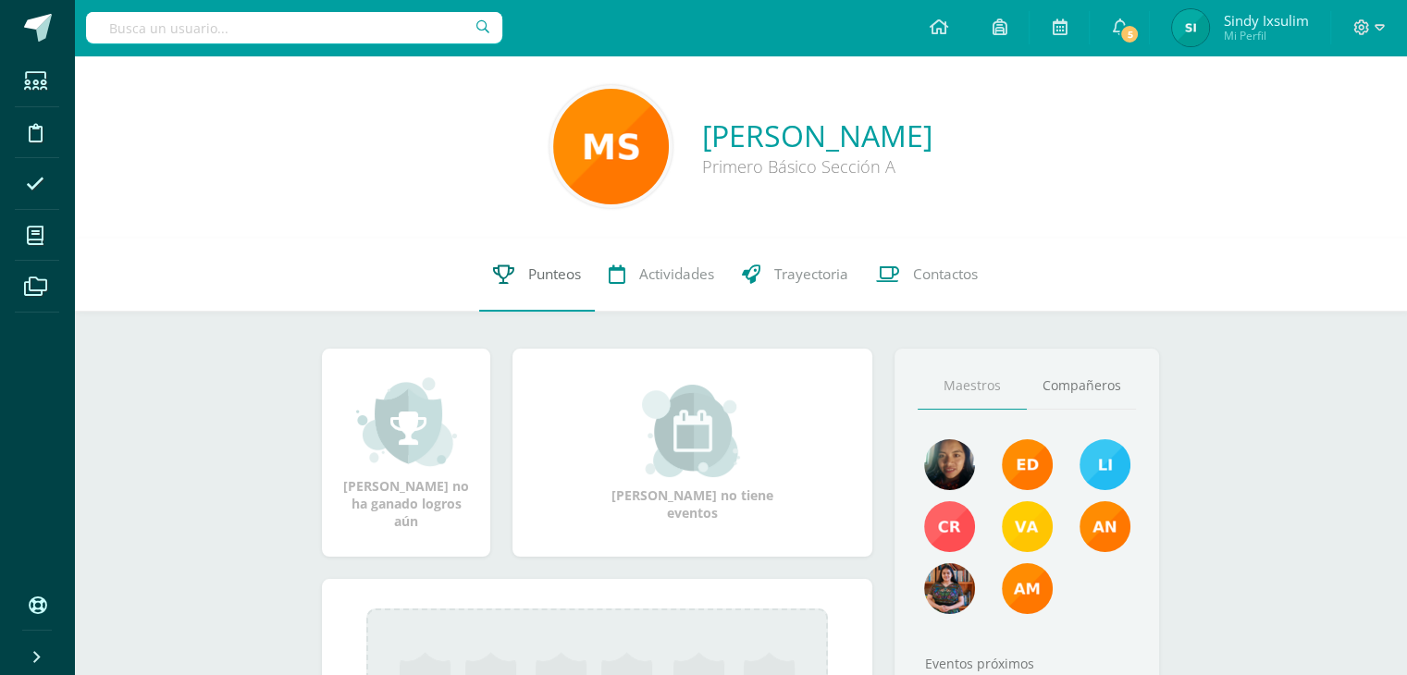
click at [534, 276] on span "Punteos" at bounding box center [554, 274] width 53 height 19
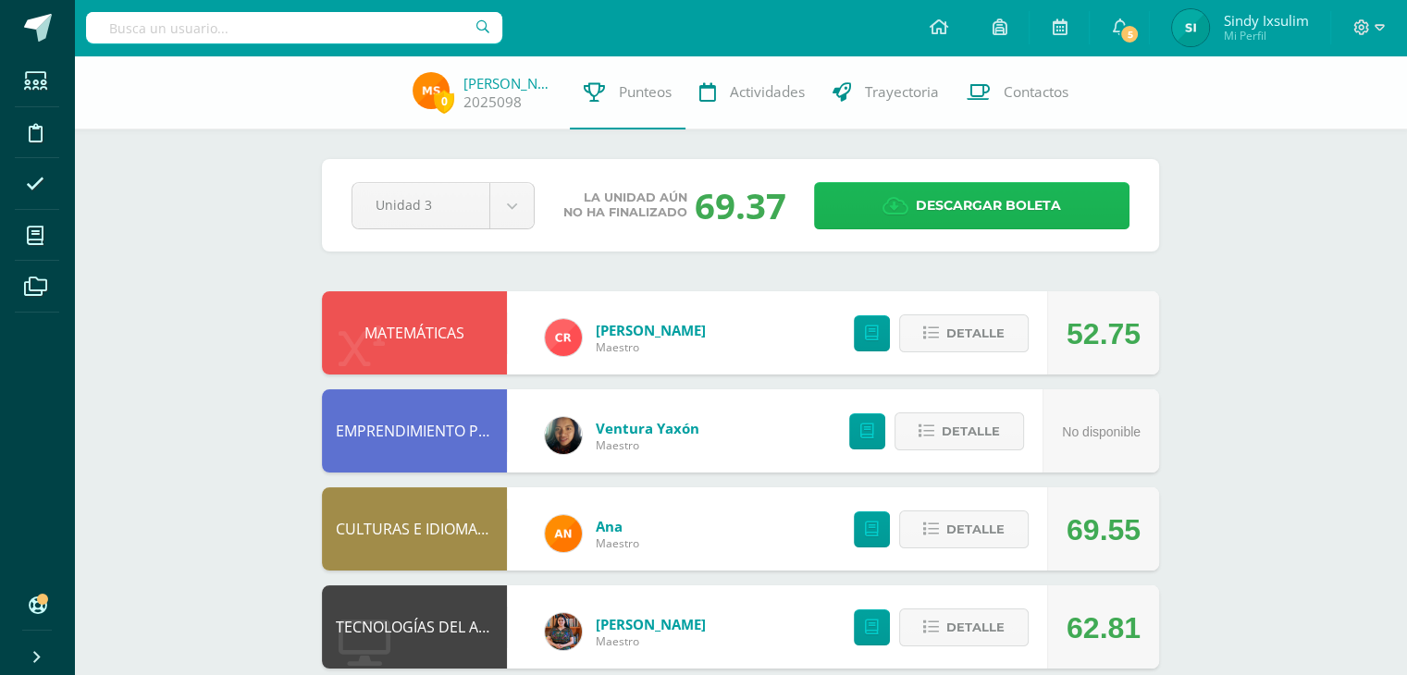
click at [976, 204] on span "Descargar boleta" at bounding box center [988, 205] width 145 height 45
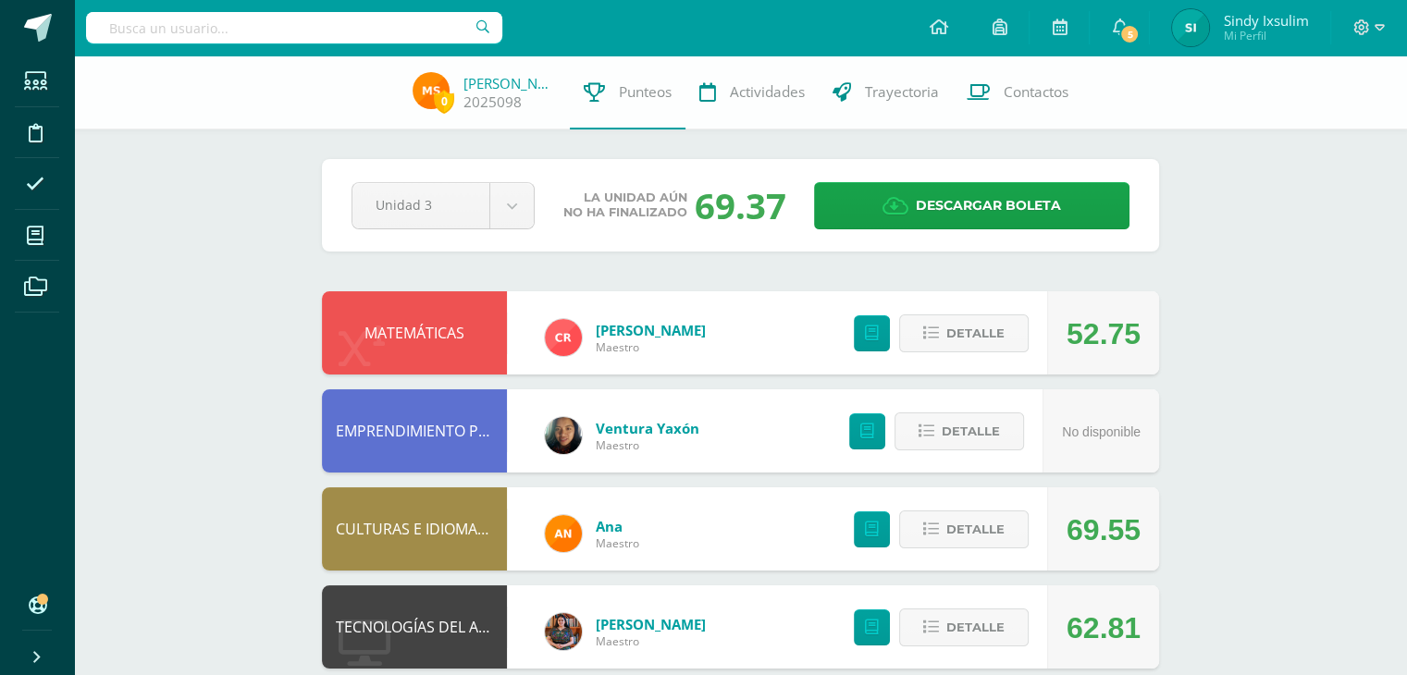
click at [246, 30] on input "text" at bounding box center [294, 27] width 416 height 31
type input "[PERSON_NAME]"
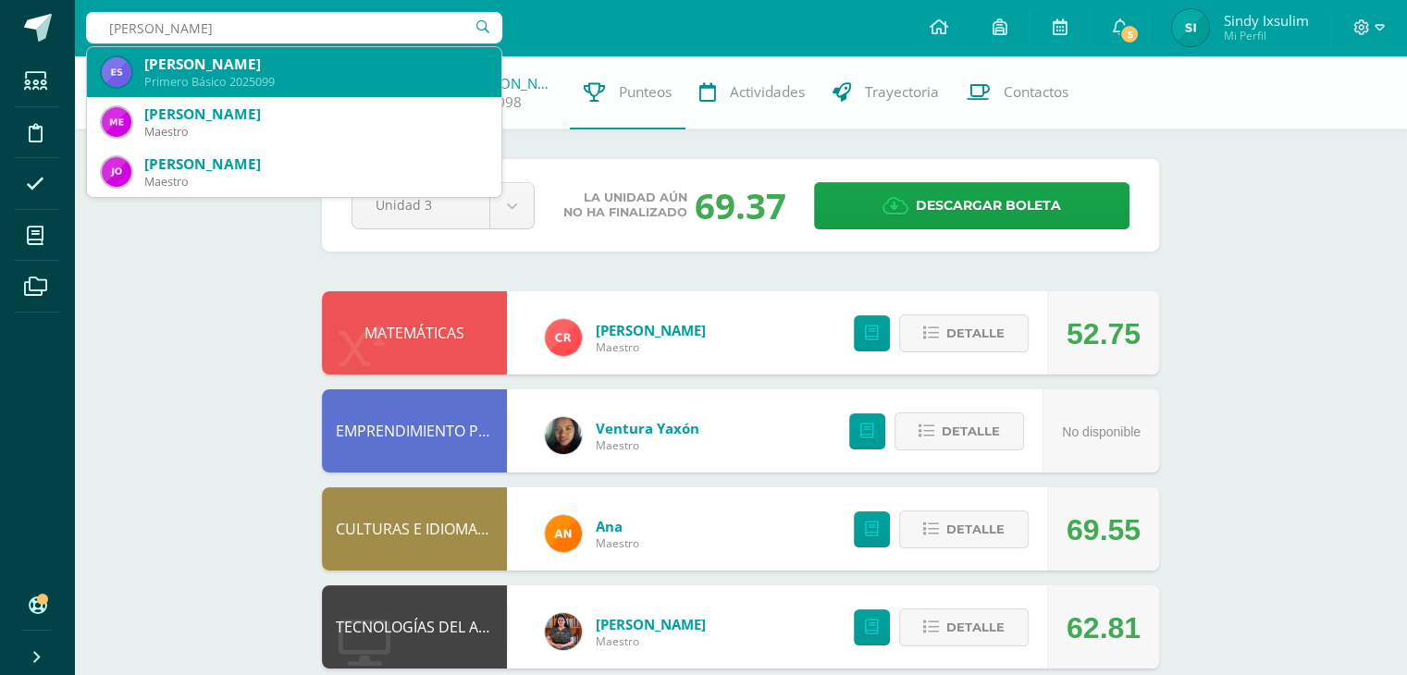
click at [251, 69] on div "[PERSON_NAME]" at bounding box center [315, 64] width 342 height 19
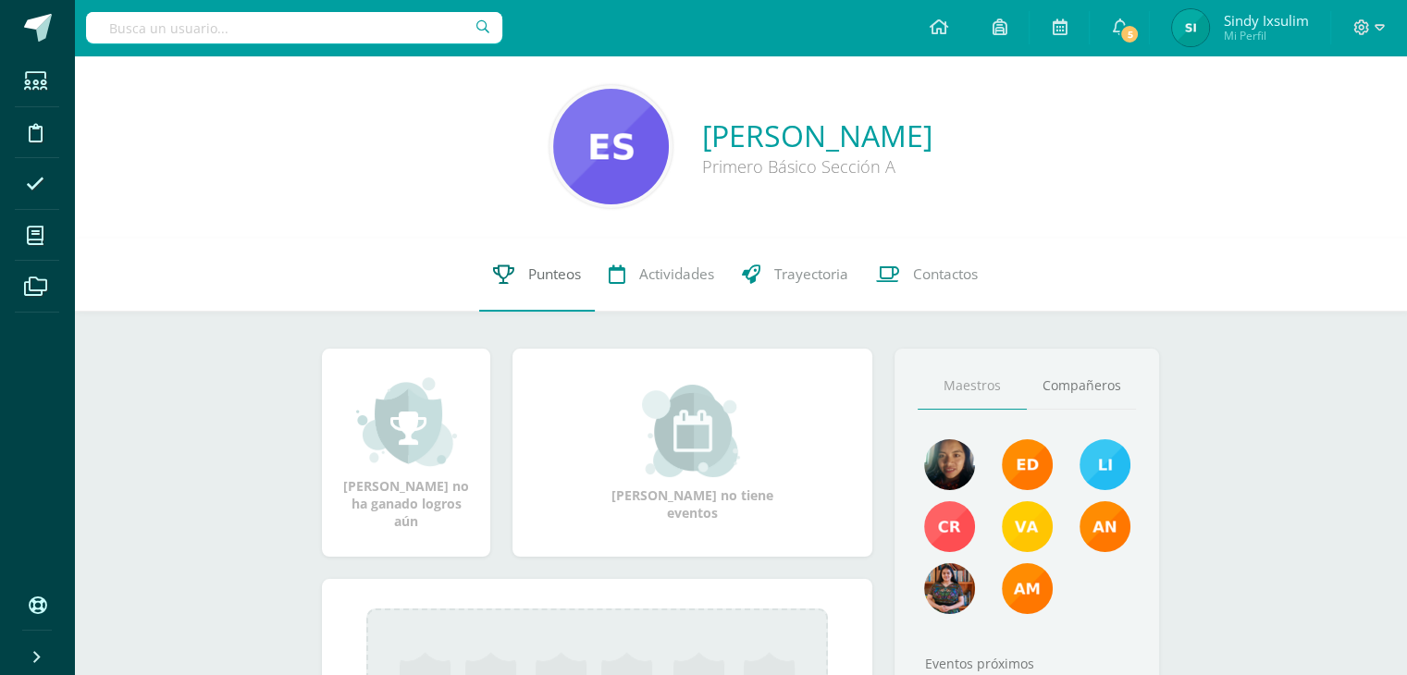
click at [556, 272] on span "Punteos" at bounding box center [554, 274] width 53 height 19
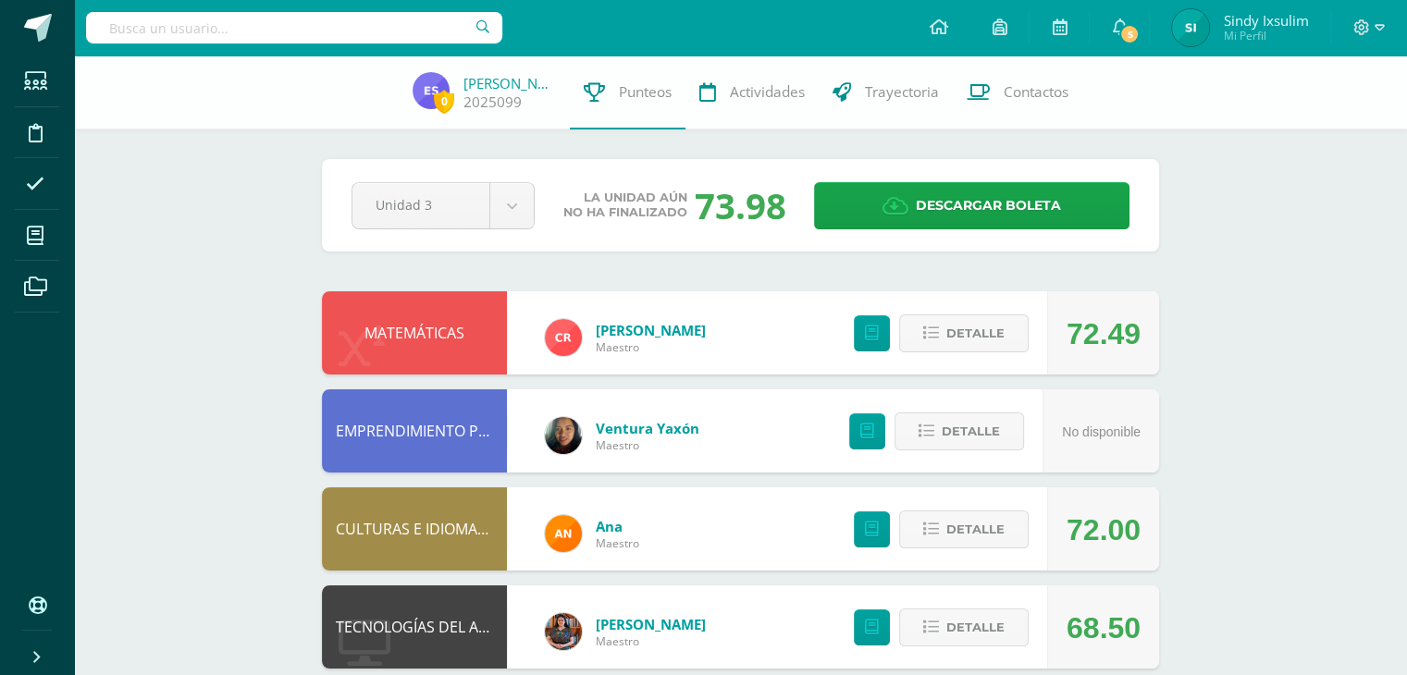
click at [390, 30] on input "text" at bounding box center [294, 27] width 416 height 31
type input "Kimbeerly"
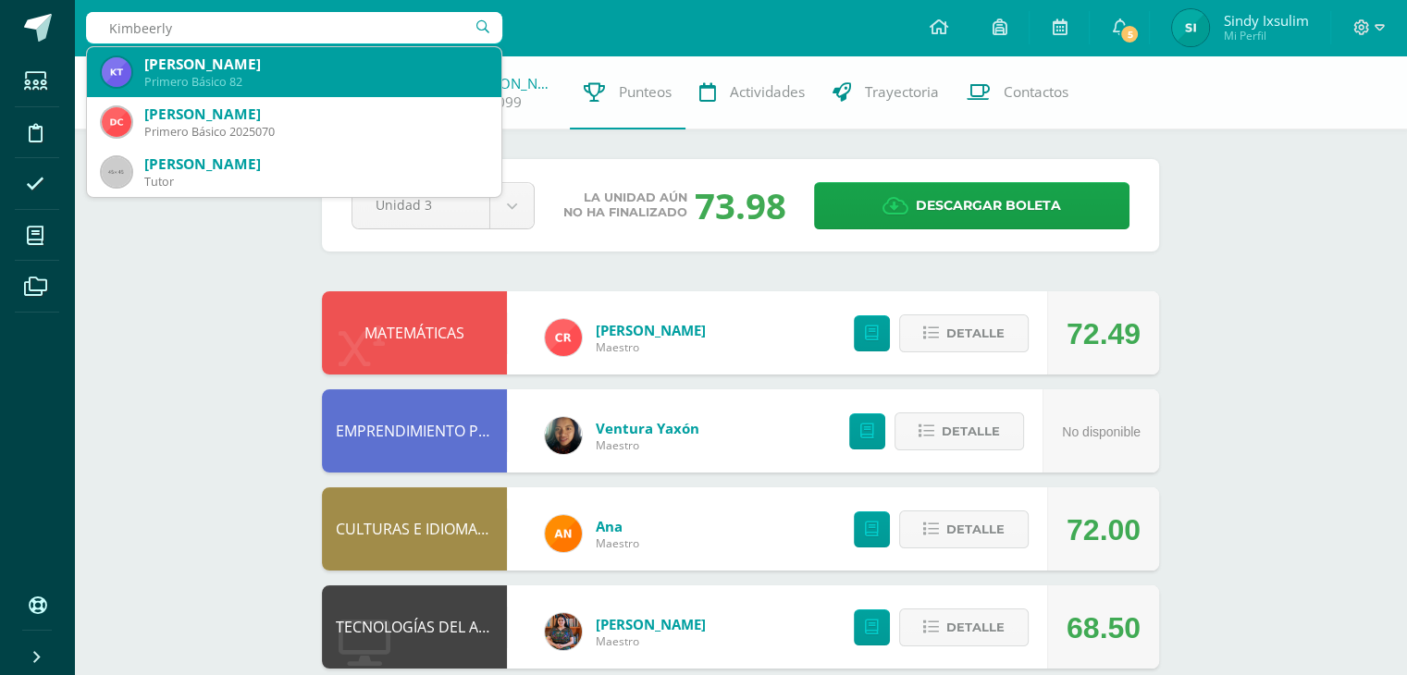
click at [324, 64] on div "Kimberly Janeth Tuíz Guarcax" at bounding box center [315, 64] width 342 height 19
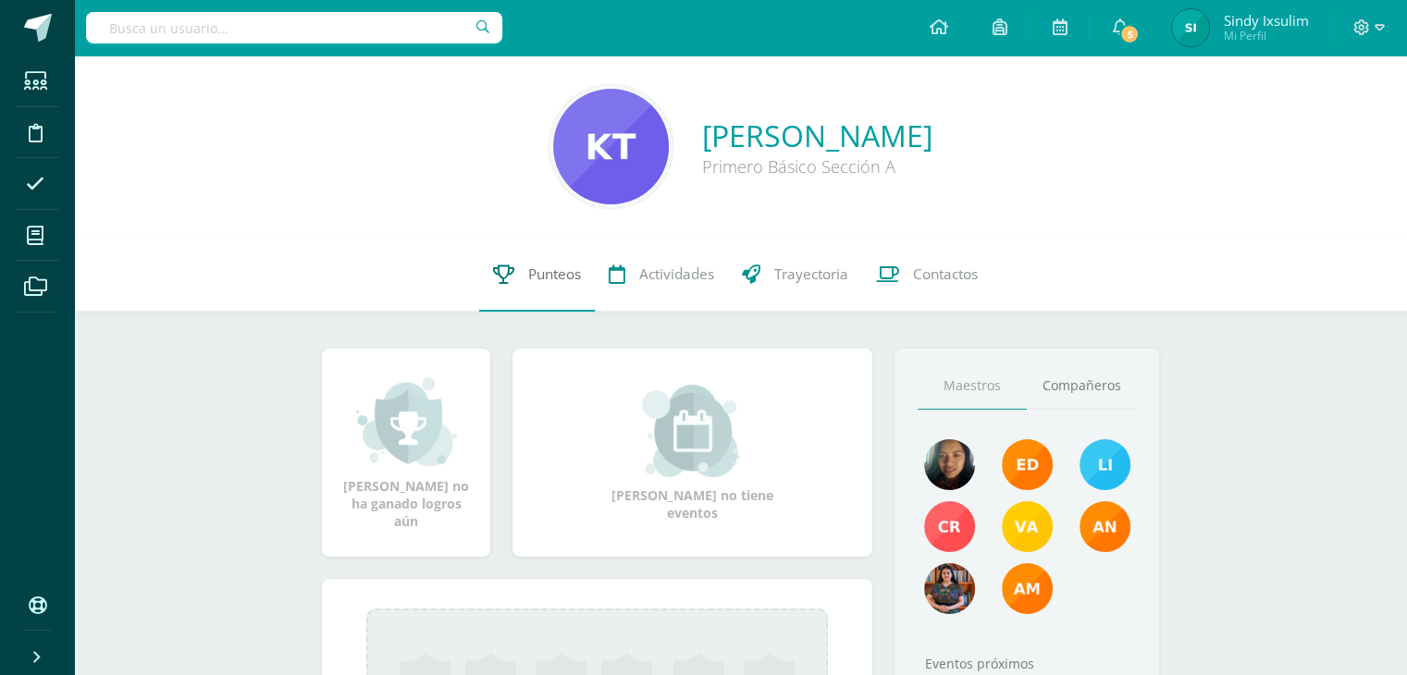
click at [542, 268] on span "Punteos" at bounding box center [554, 274] width 53 height 19
